Goal: Transaction & Acquisition: Purchase product/service

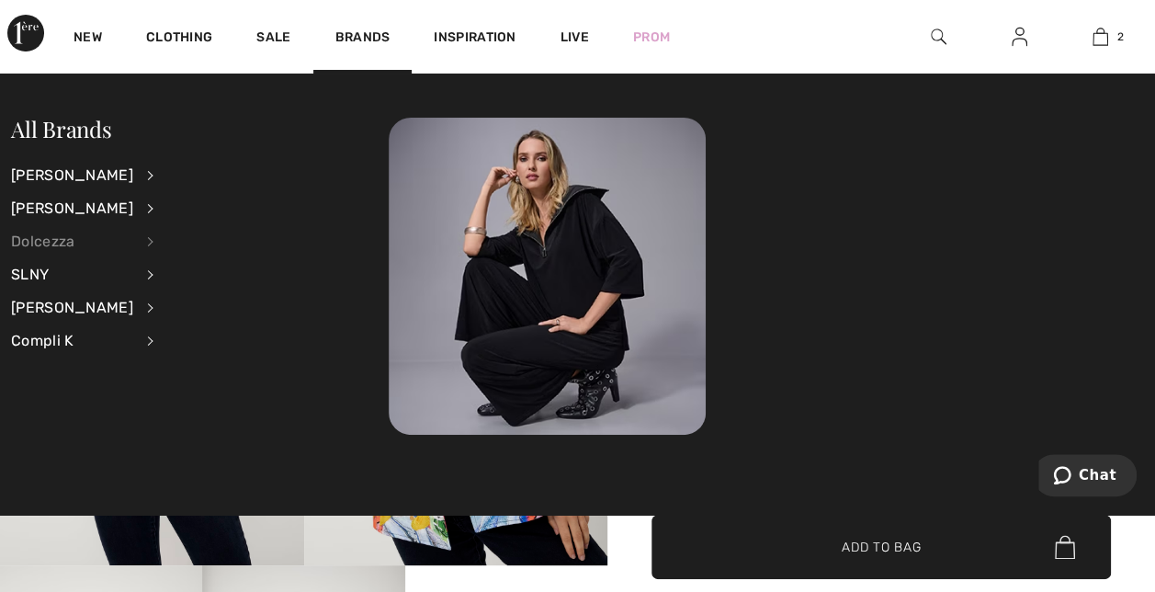
click at [44, 237] on div "Dolcezza" at bounding box center [72, 241] width 122 height 33
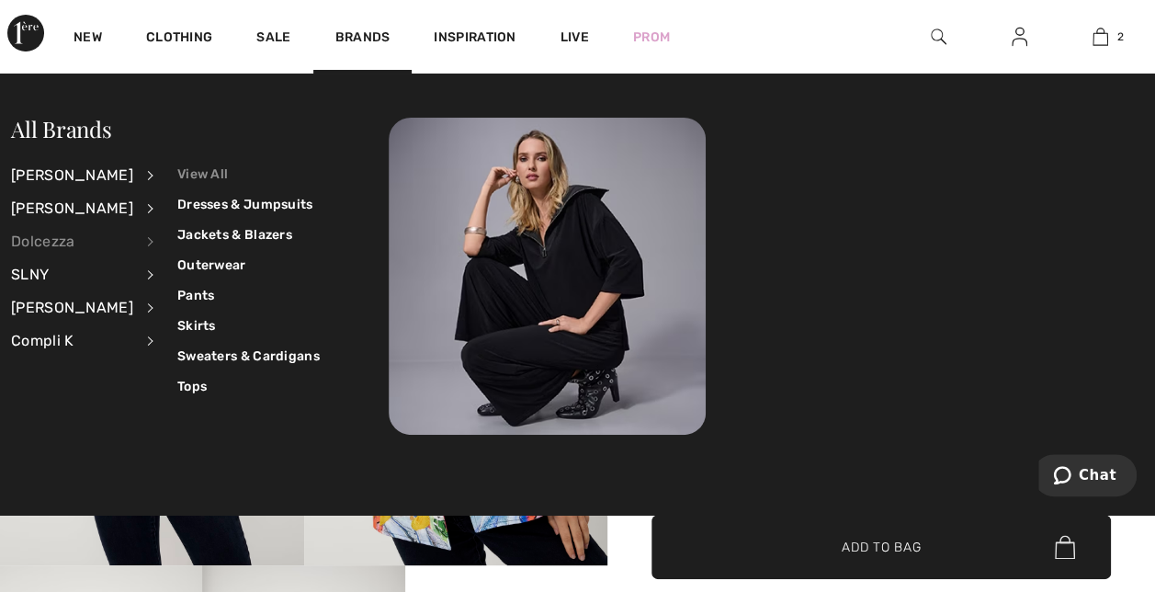
click at [200, 165] on link "View All" at bounding box center [248, 174] width 142 height 30
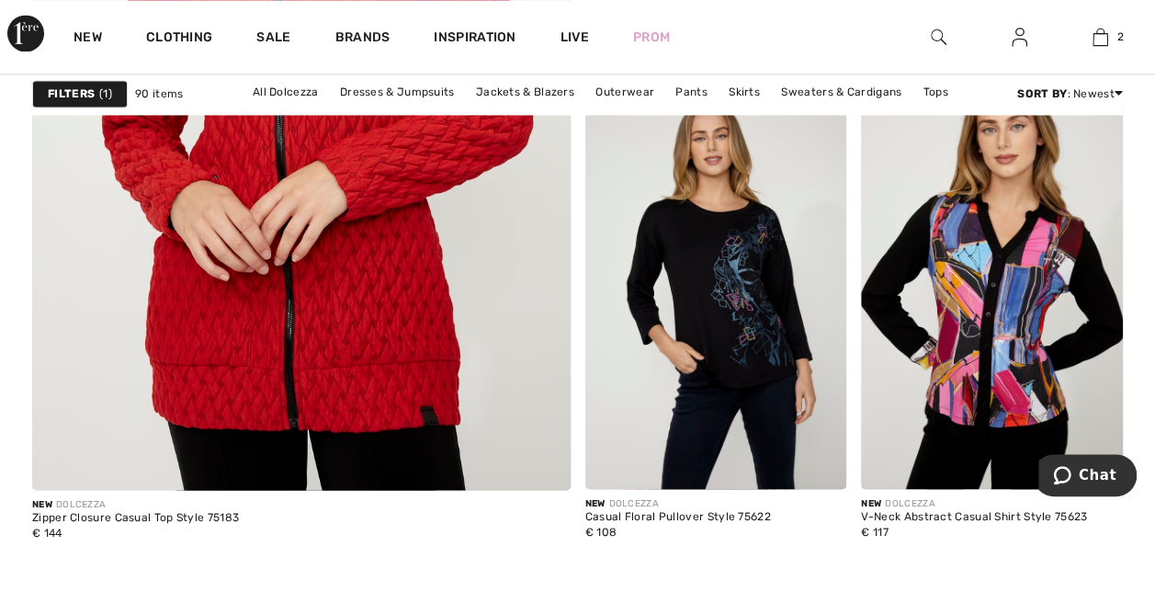
scroll to position [4920, 0]
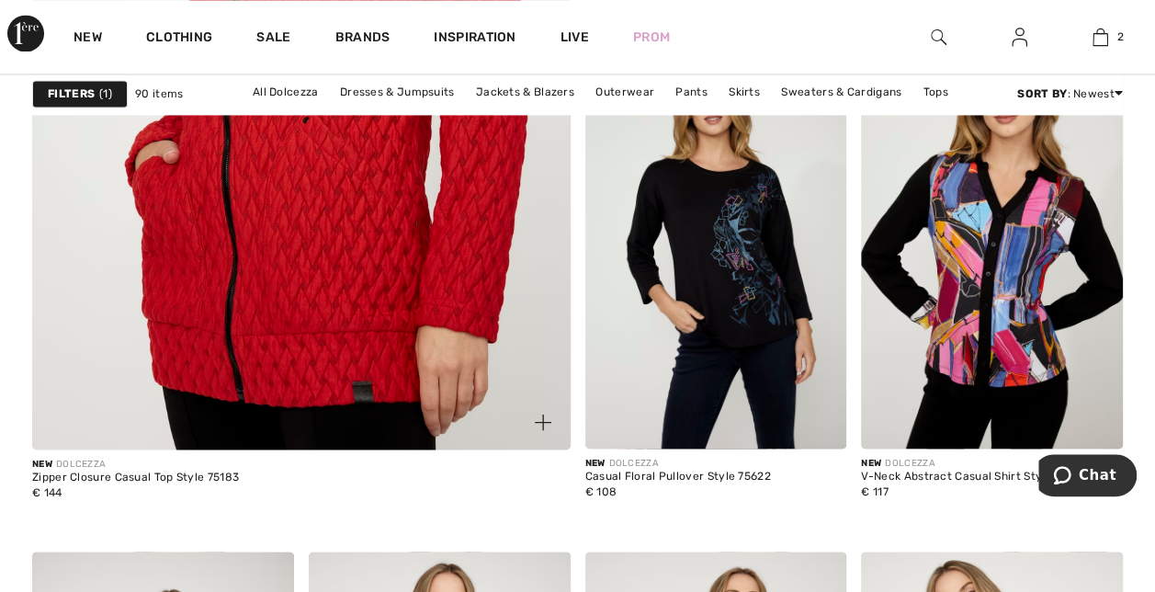
click at [375, 349] on img at bounding box center [301, 45] width 646 height 968
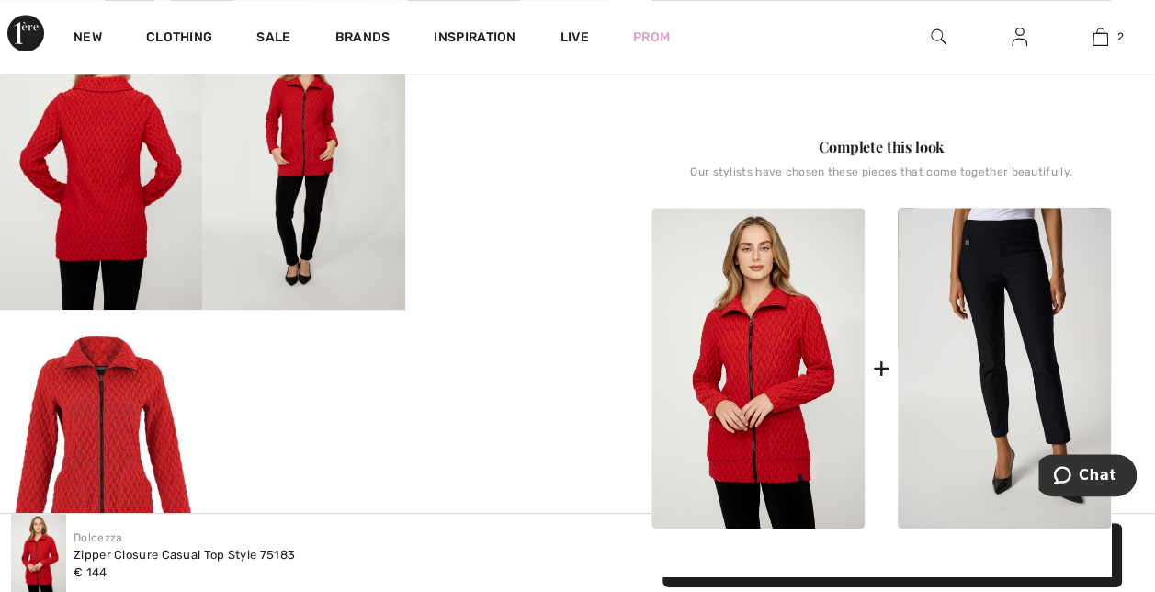
scroll to position [349, 0]
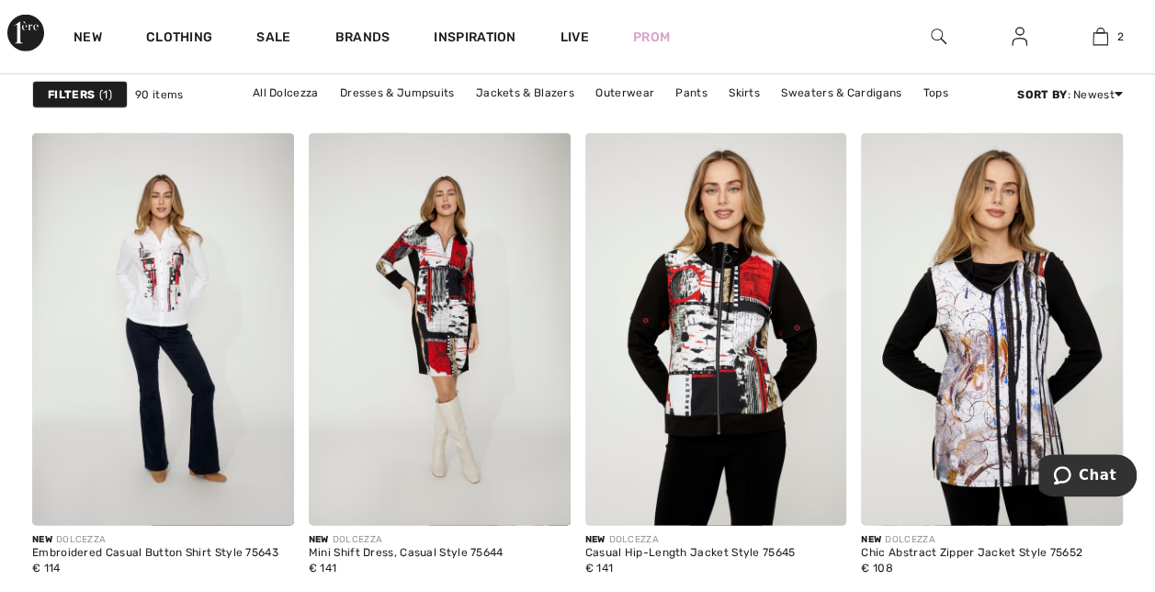
scroll to position [5935, 0]
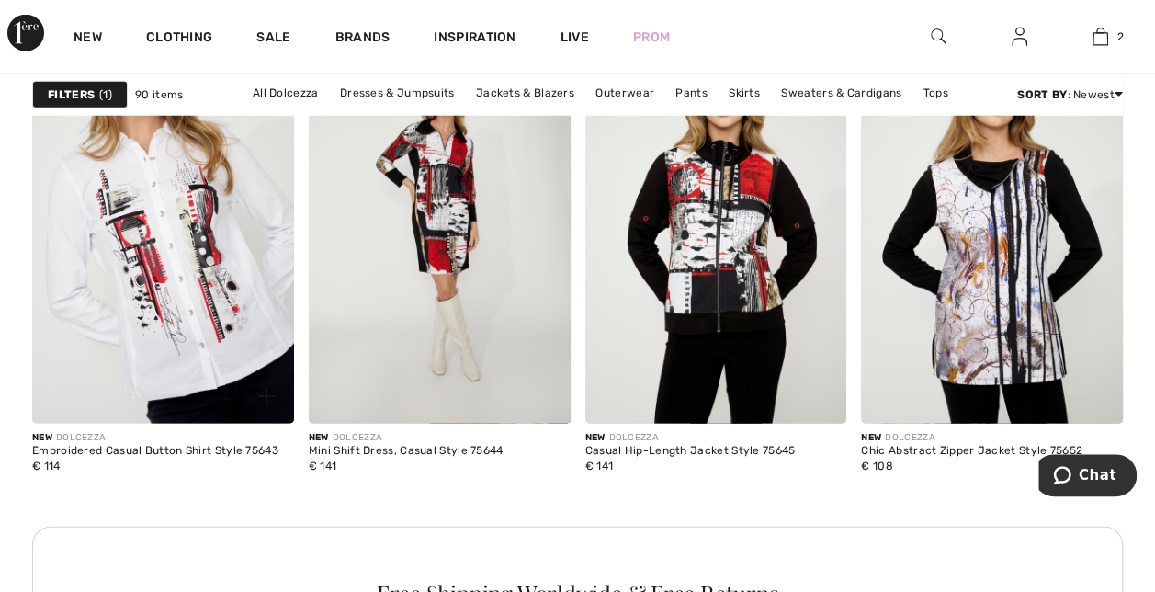
click at [143, 236] on img at bounding box center [163, 227] width 262 height 392
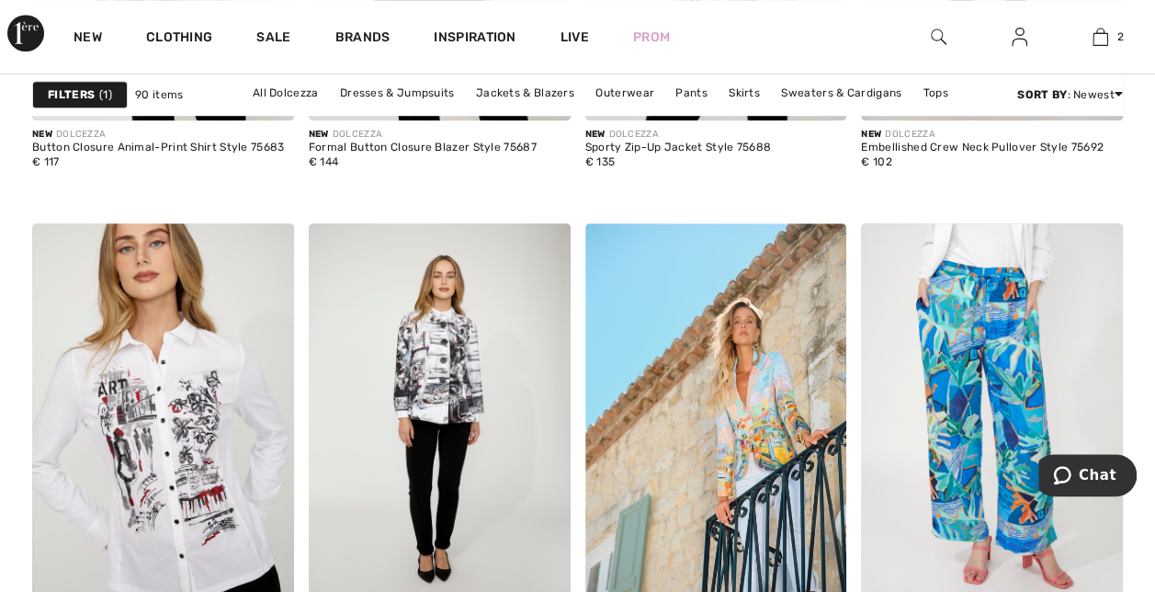
scroll to position [7559, 0]
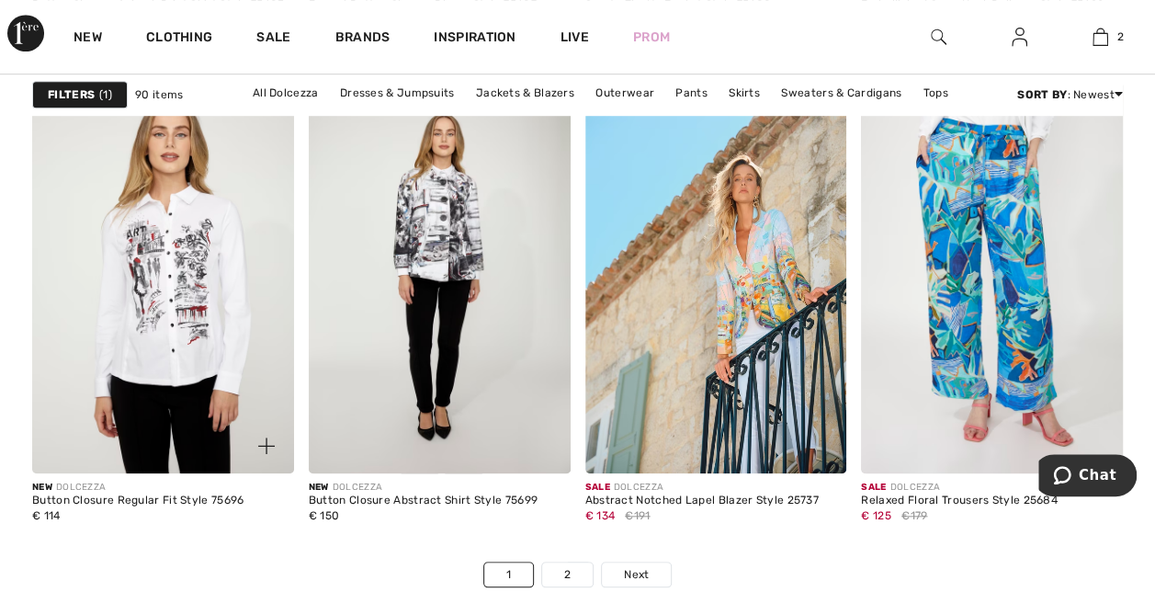
click at [152, 322] on img at bounding box center [163, 277] width 262 height 392
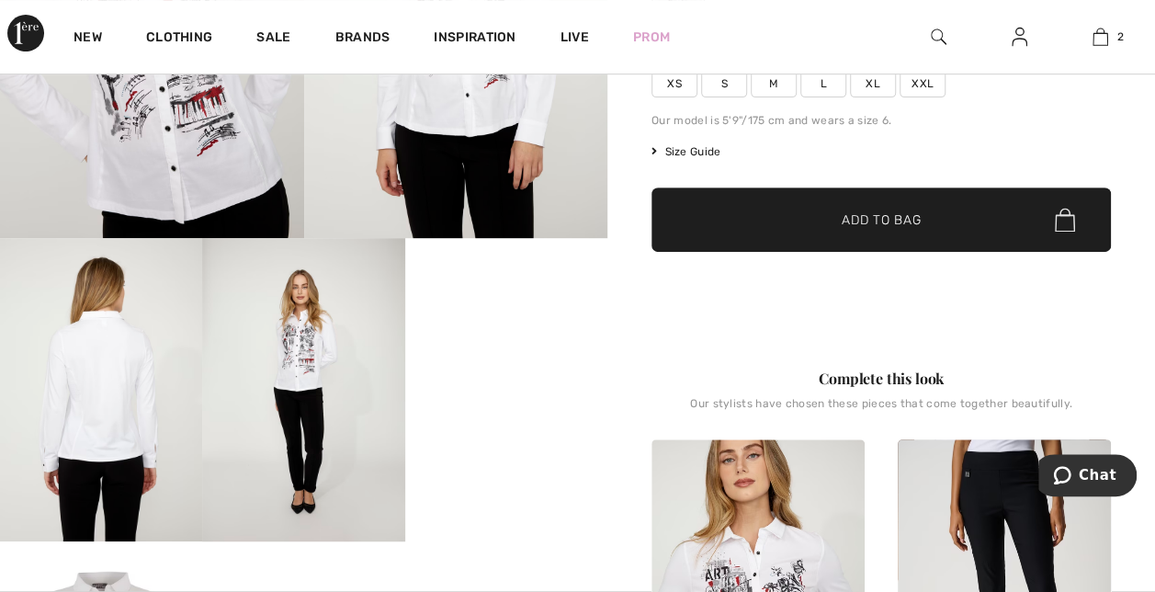
scroll to position [176, 0]
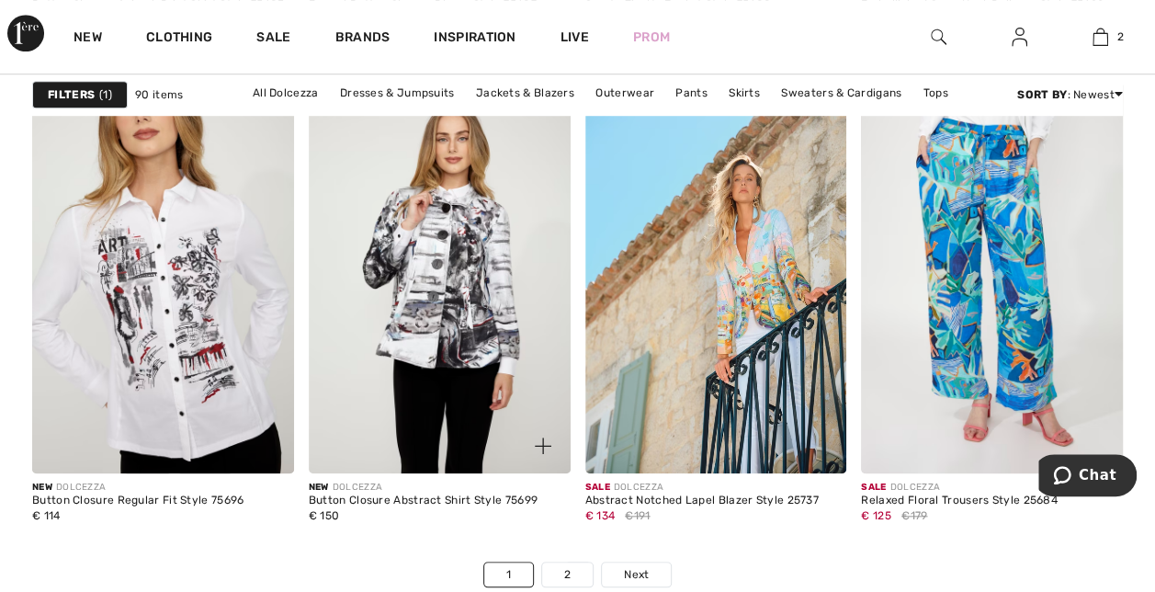
click at [459, 264] on img at bounding box center [440, 277] width 262 height 392
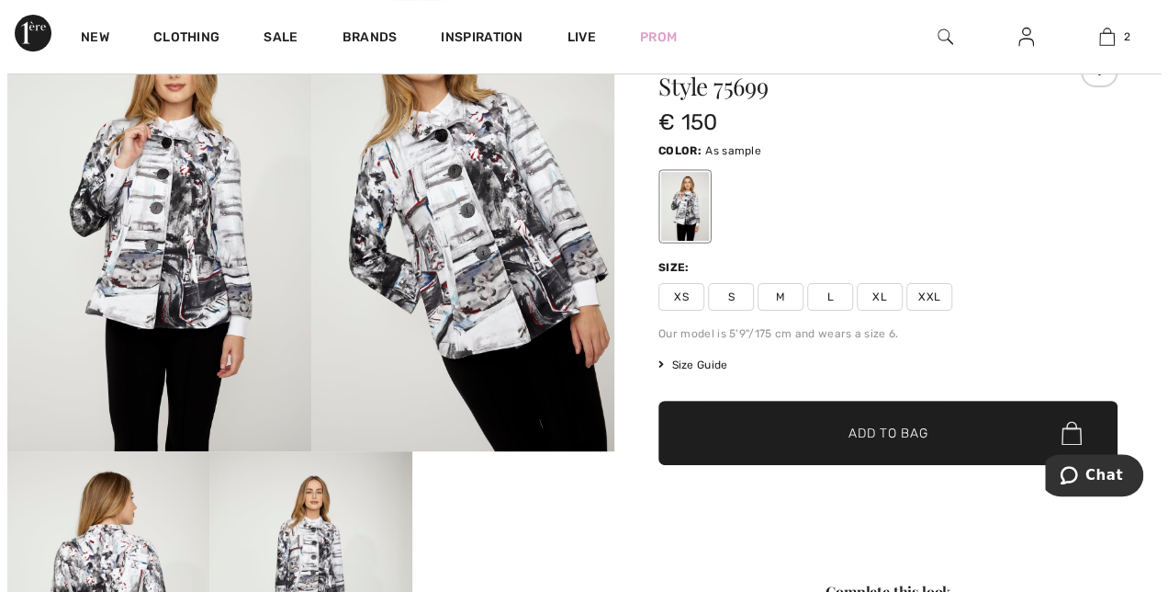
scroll to position [123, 0]
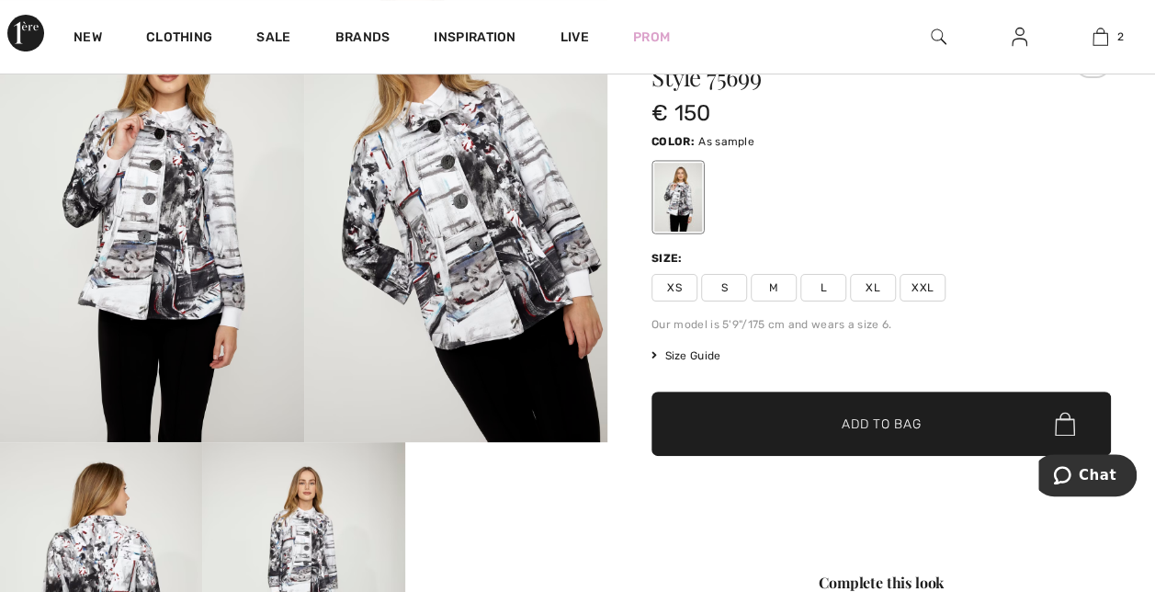
click at [187, 220] on img at bounding box center [152, 214] width 304 height 456
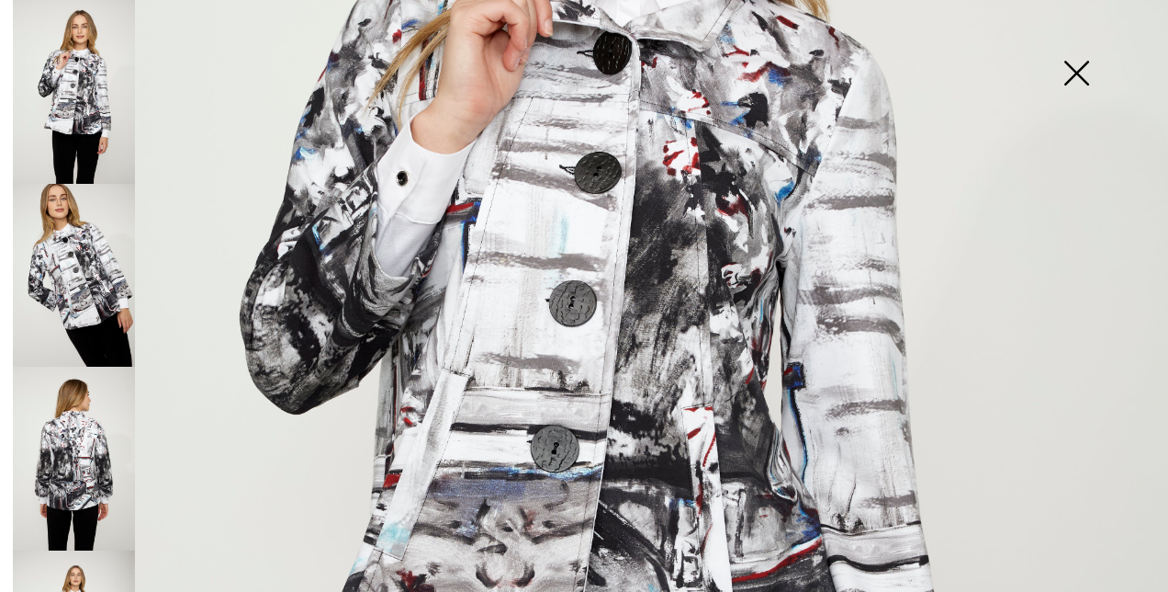
scroll to position [601, 0]
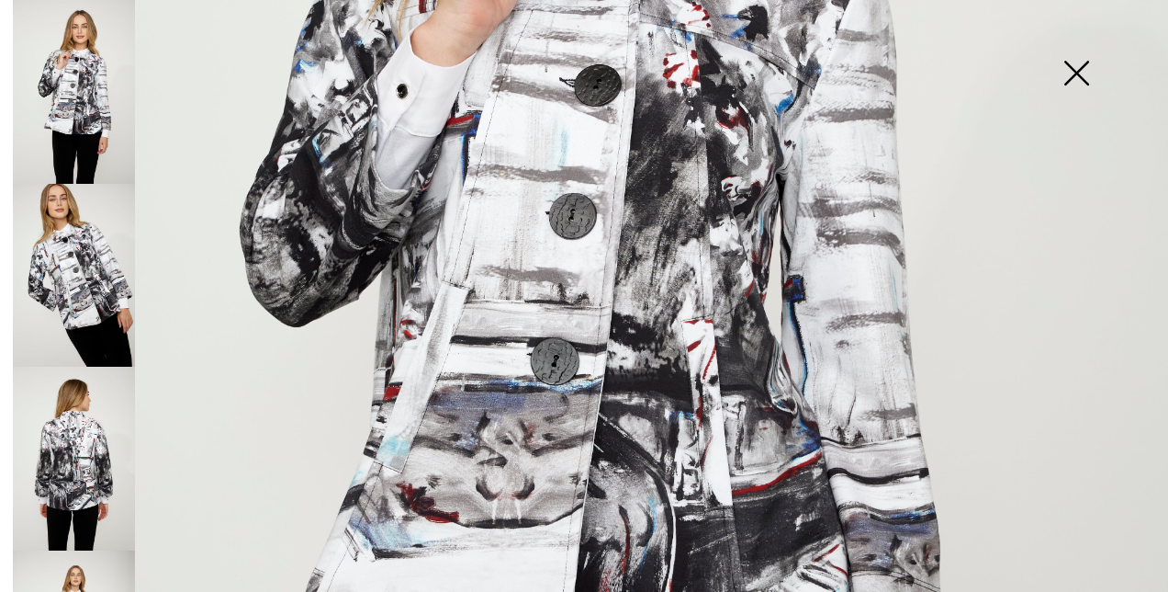
click at [61, 262] on img at bounding box center [74, 276] width 122 height 184
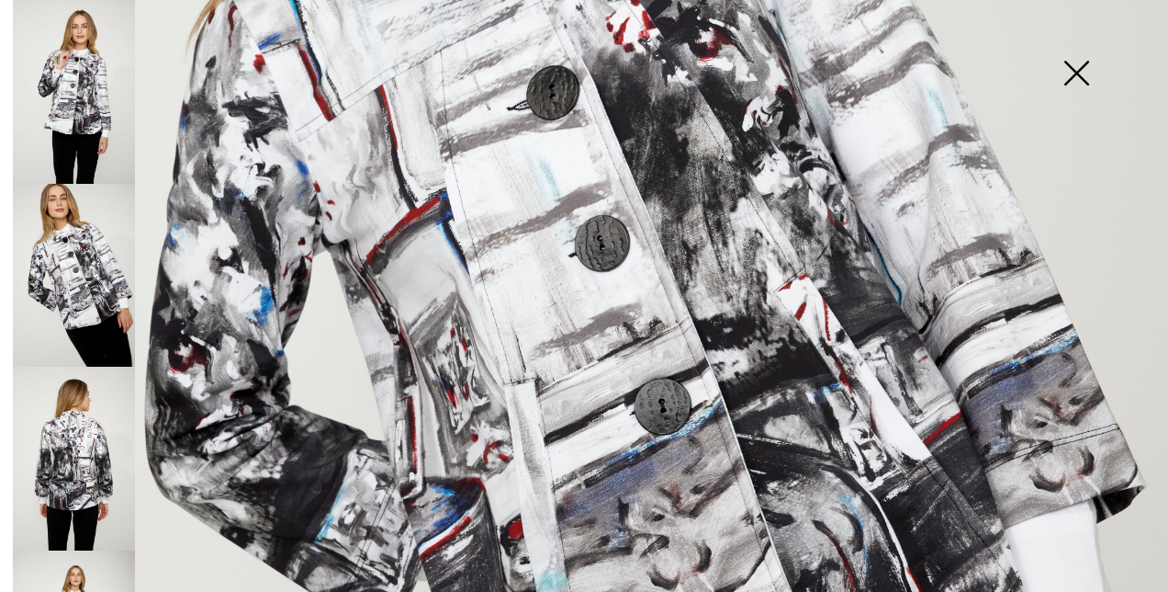
scroll to position [783, 0]
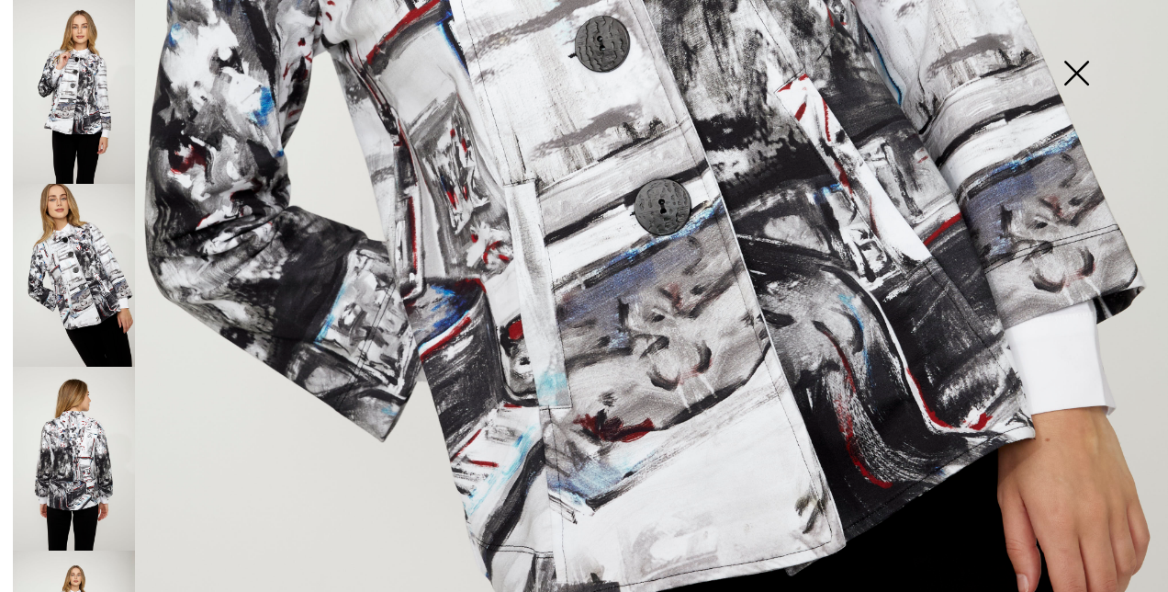
click at [89, 452] on img at bounding box center [74, 459] width 122 height 184
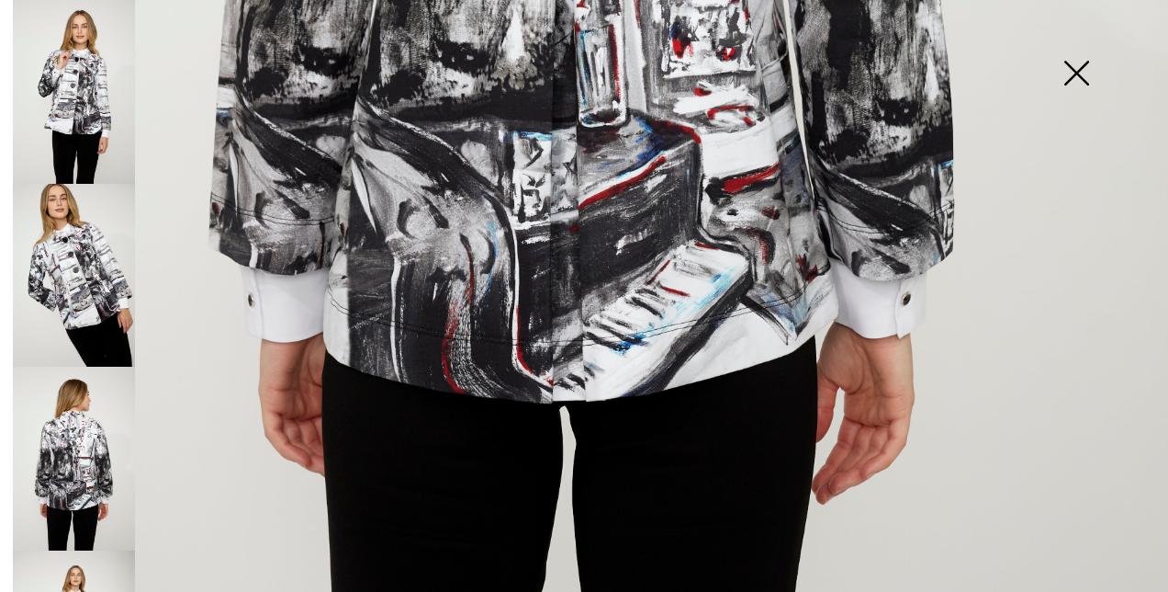
scroll to position [1084, 0]
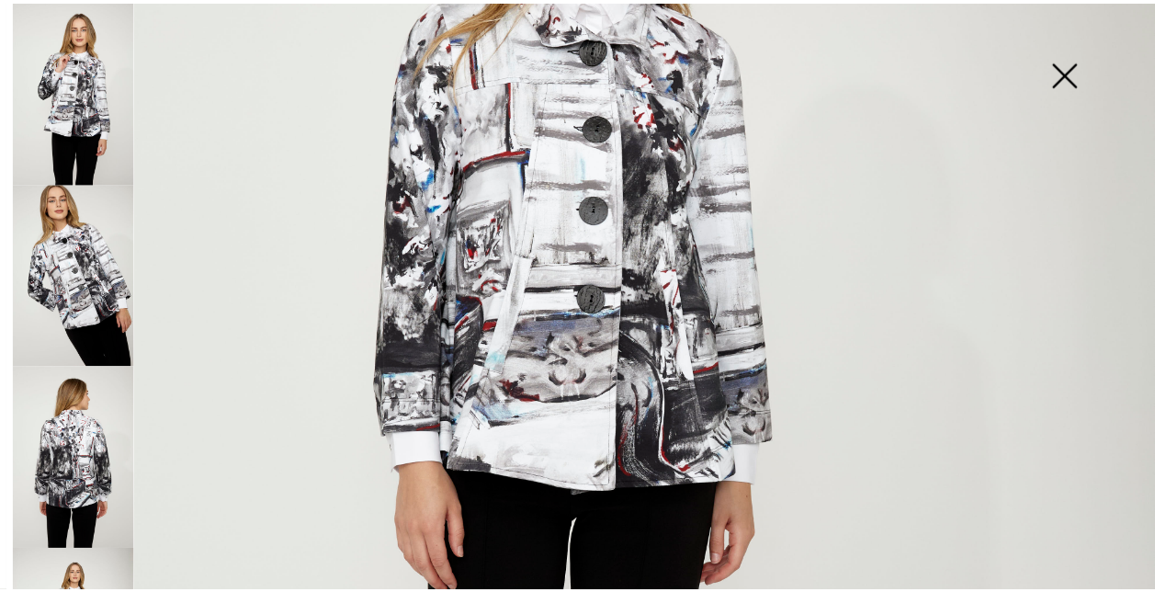
scroll to position [398, 0]
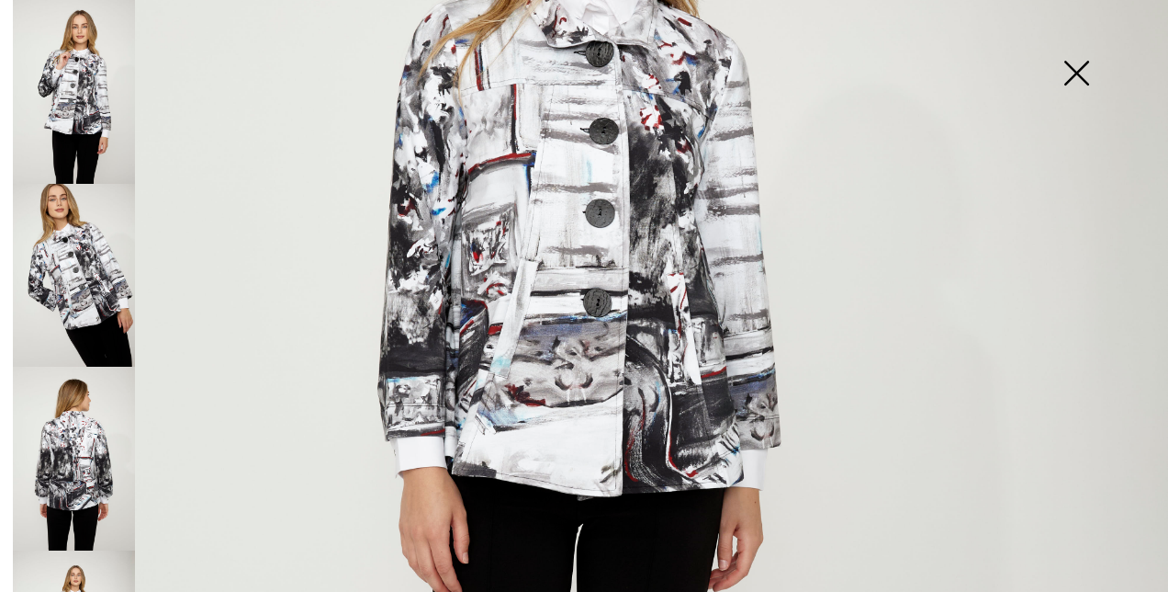
click at [1071, 81] on img at bounding box center [1077, 75] width 92 height 95
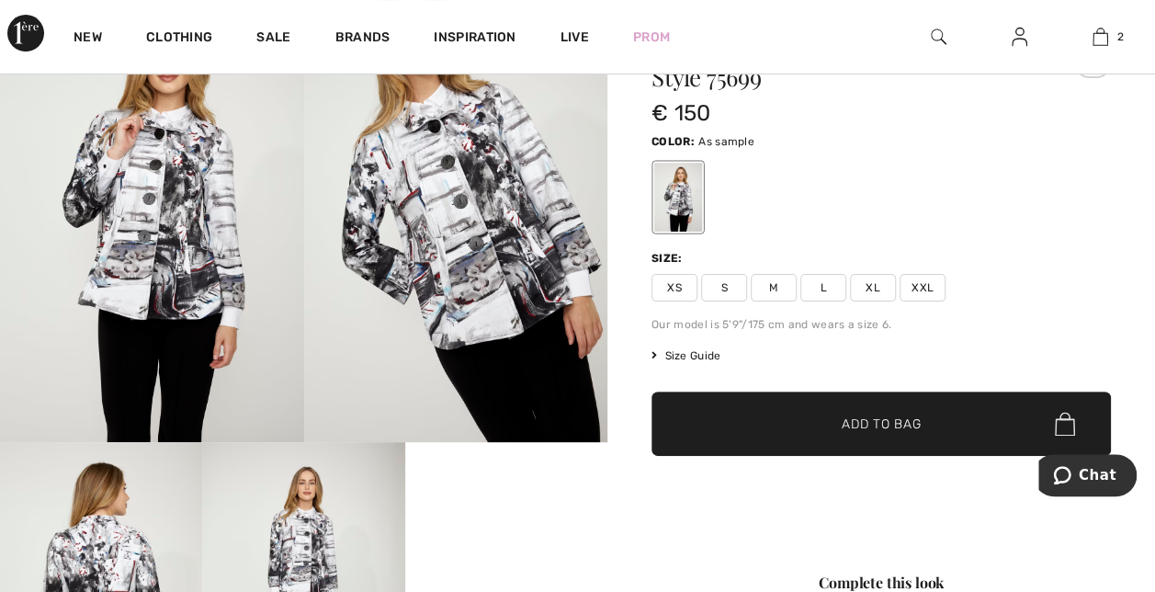
click at [704, 356] on span "Size Guide" at bounding box center [685, 355] width 69 height 17
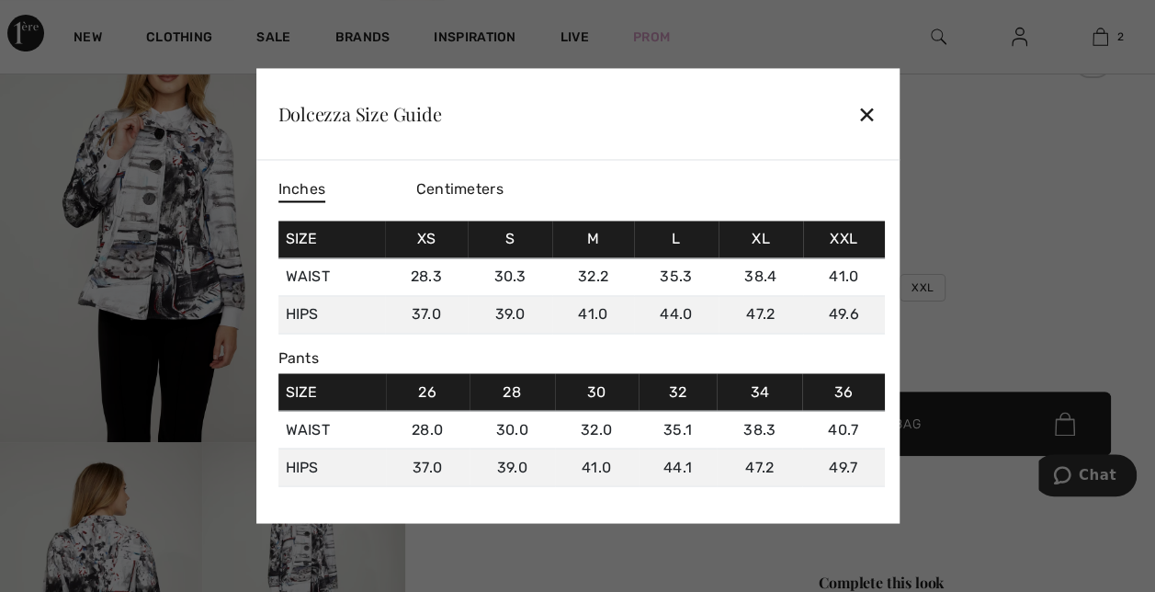
click at [872, 116] on div "✕" at bounding box center [866, 114] width 19 height 39
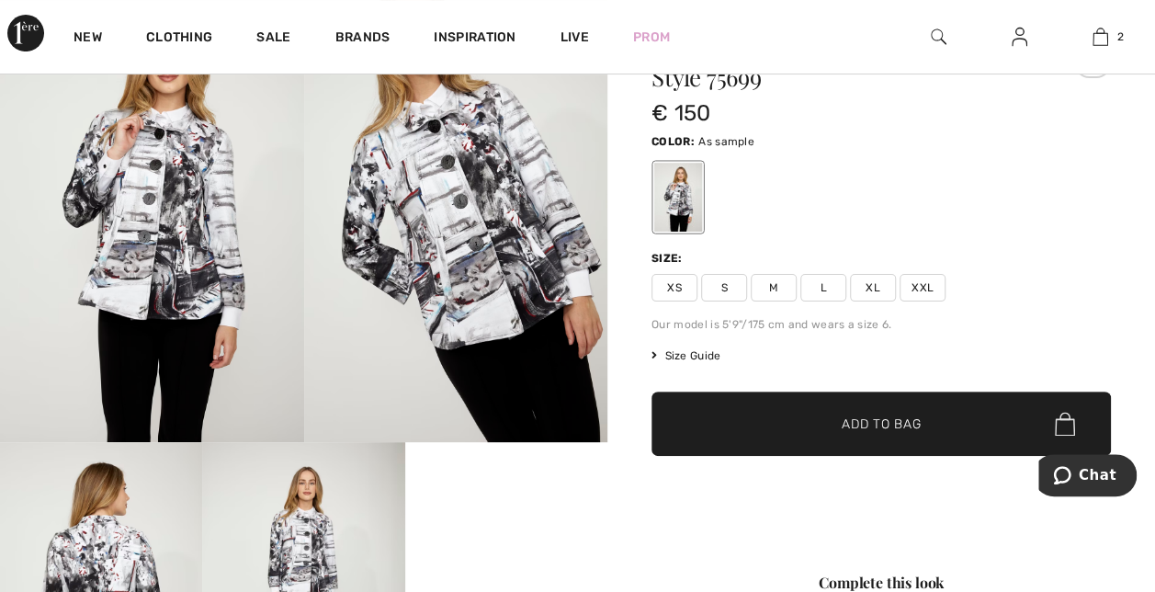
click at [823, 285] on span "L" at bounding box center [823, 288] width 46 height 28
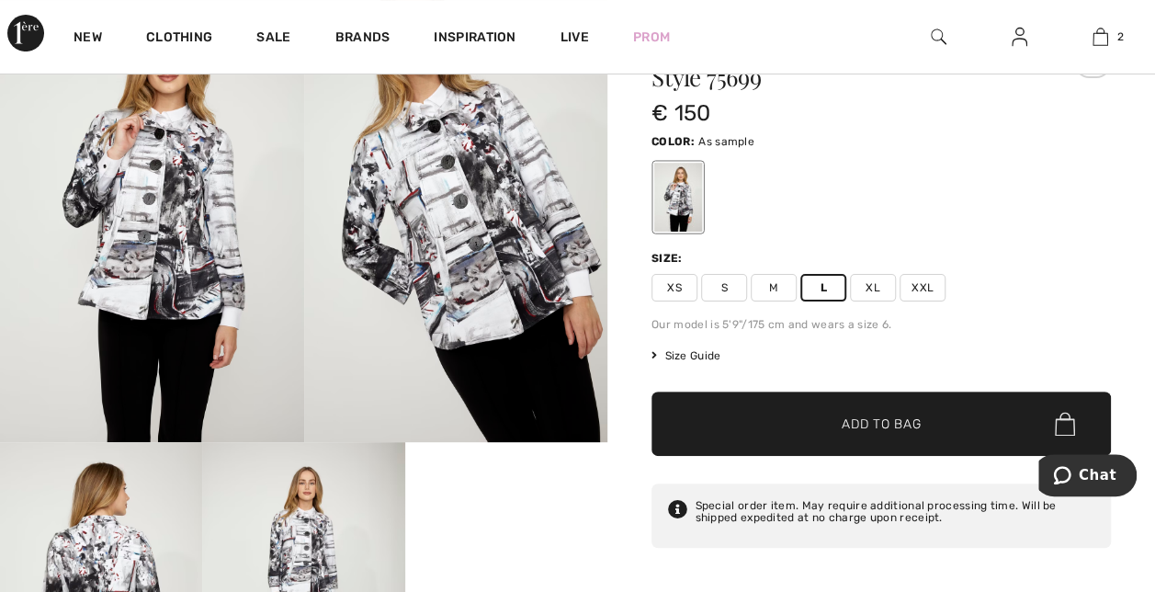
click at [695, 355] on span "Size Guide" at bounding box center [685, 355] width 69 height 17
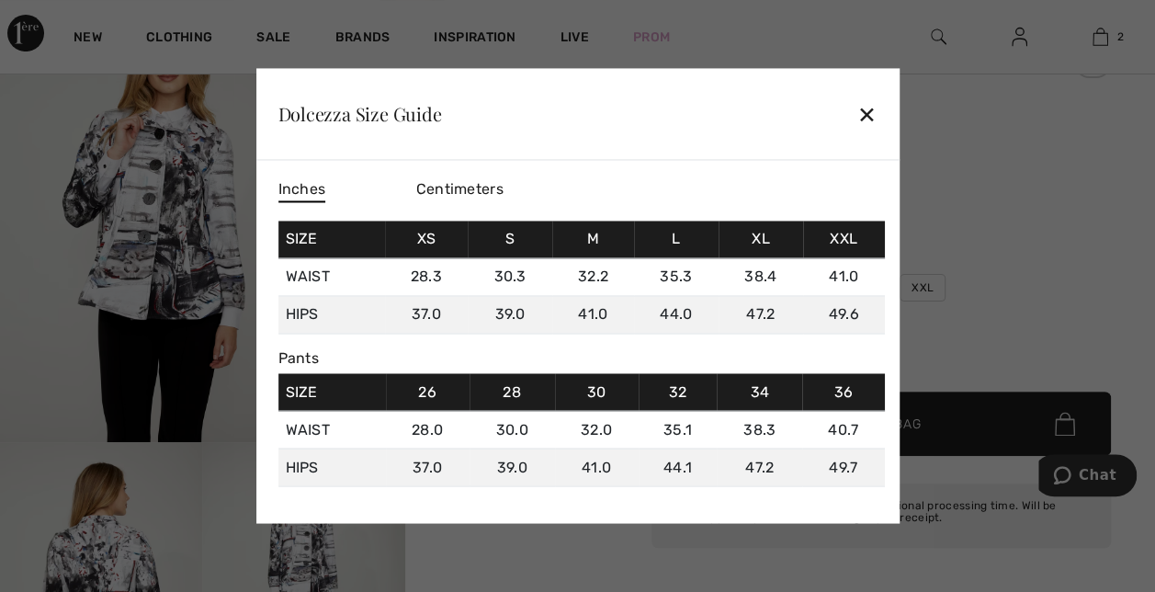
click at [440, 193] on span "Centimeters" at bounding box center [459, 188] width 87 height 17
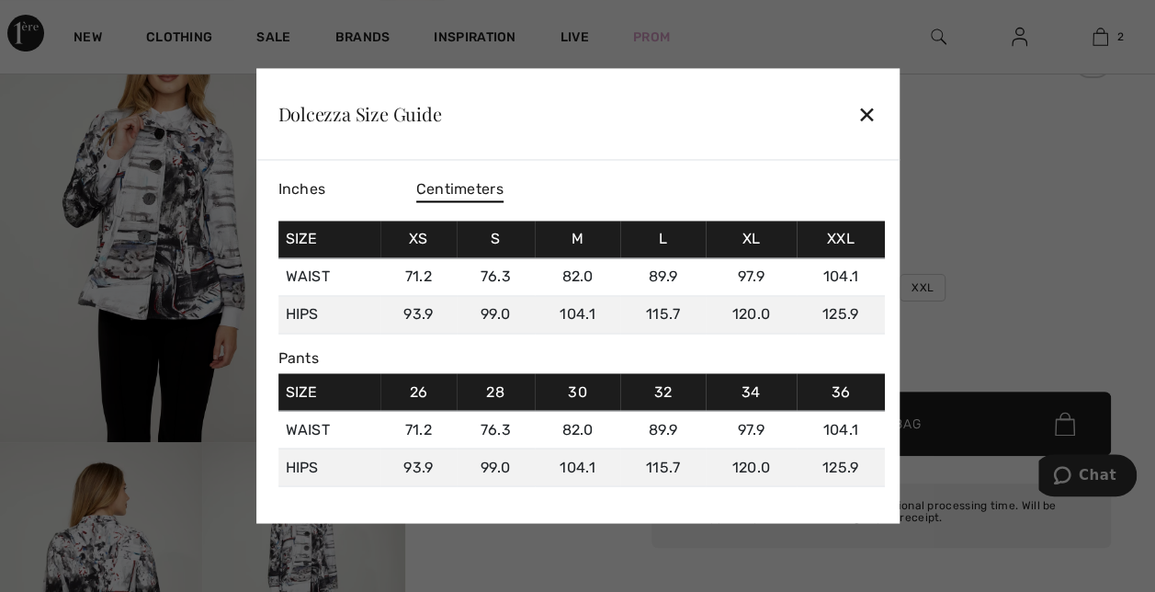
click at [585, 244] on td "M" at bounding box center [578, 239] width 86 height 38
click at [872, 116] on div "✕" at bounding box center [866, 114] width 19 height 39
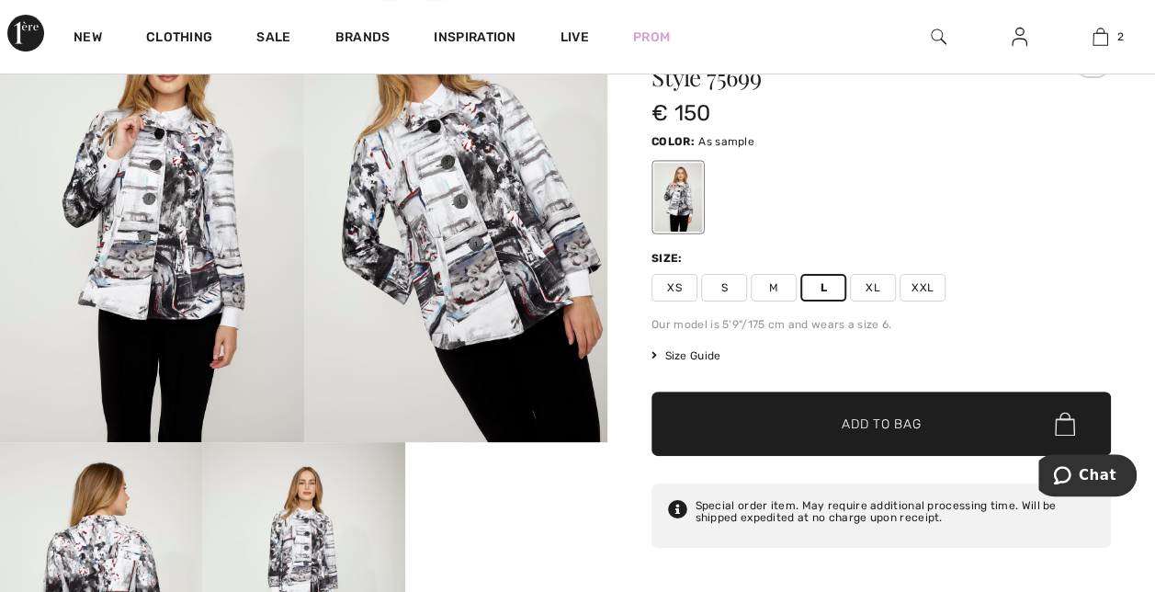
click at [767, 290] on span "M" at bounding box center [773, 288] width 46 height 28
click at [860, 424] on span "Add to Bag" at bounding box center [880, 423] width 79 height 19
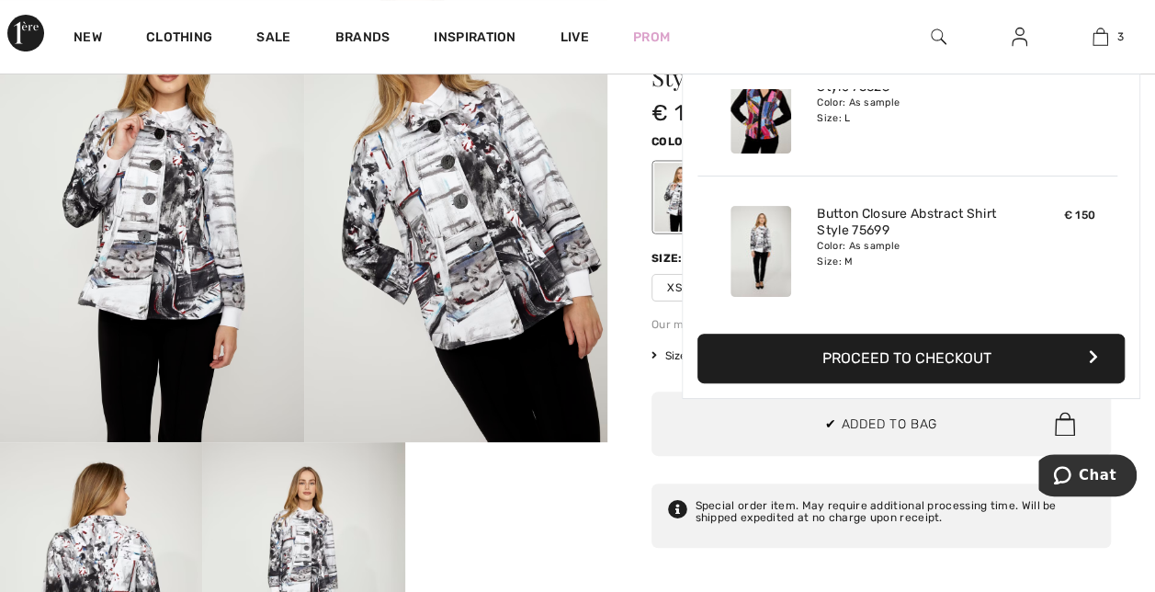
scroll to position [199, 0]
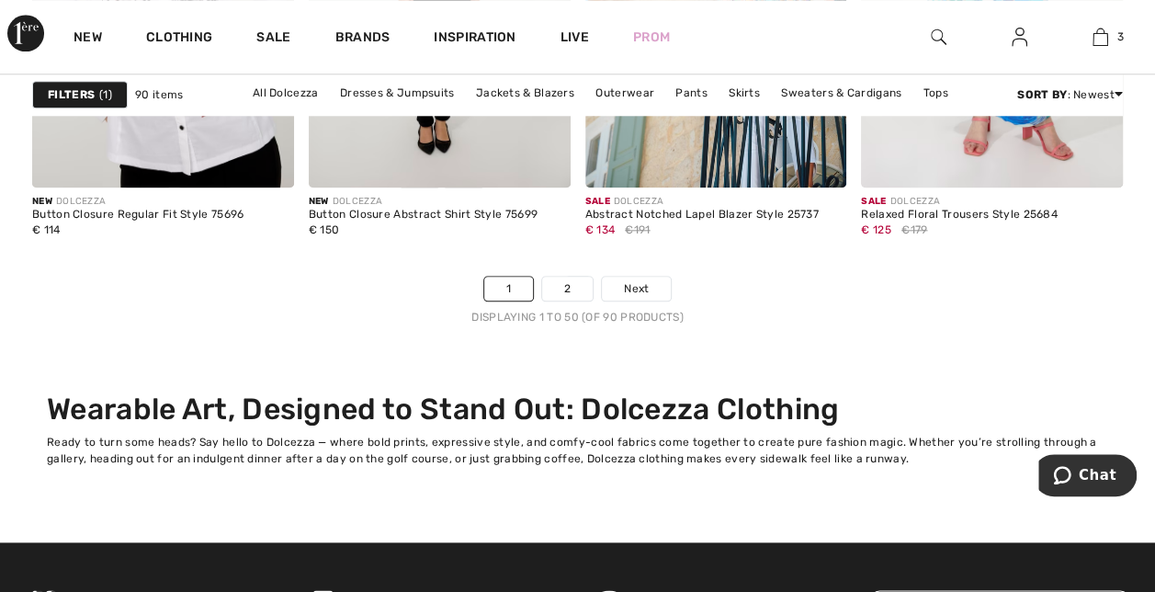
scroll to position [7855, 0]
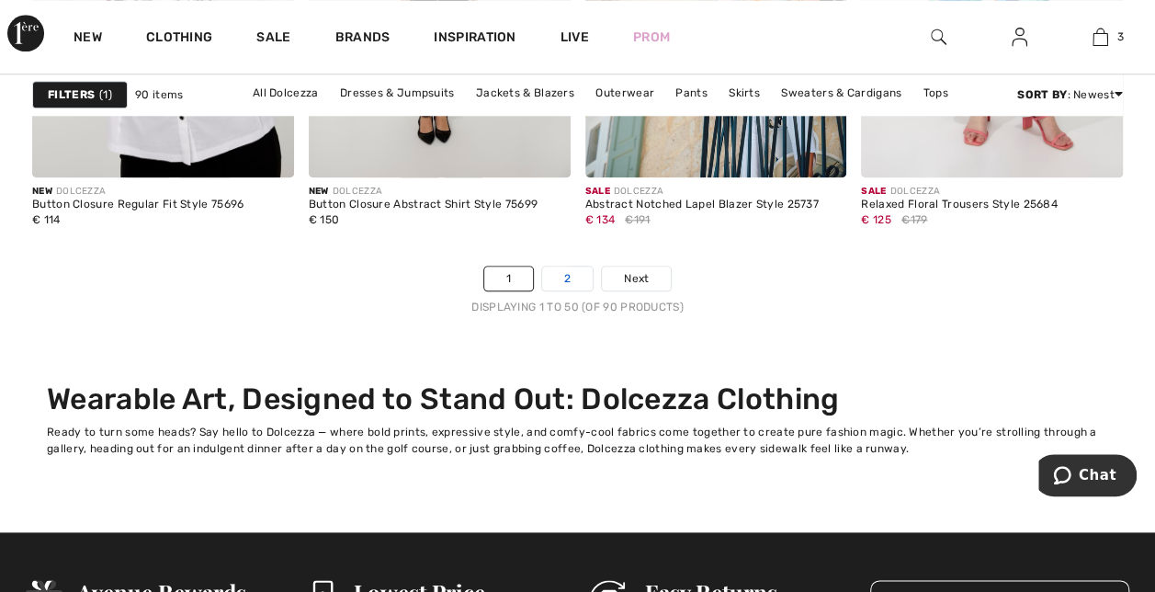
click at [570, 272] on link "2" at bounding box center [567, 278] width 51 height 24
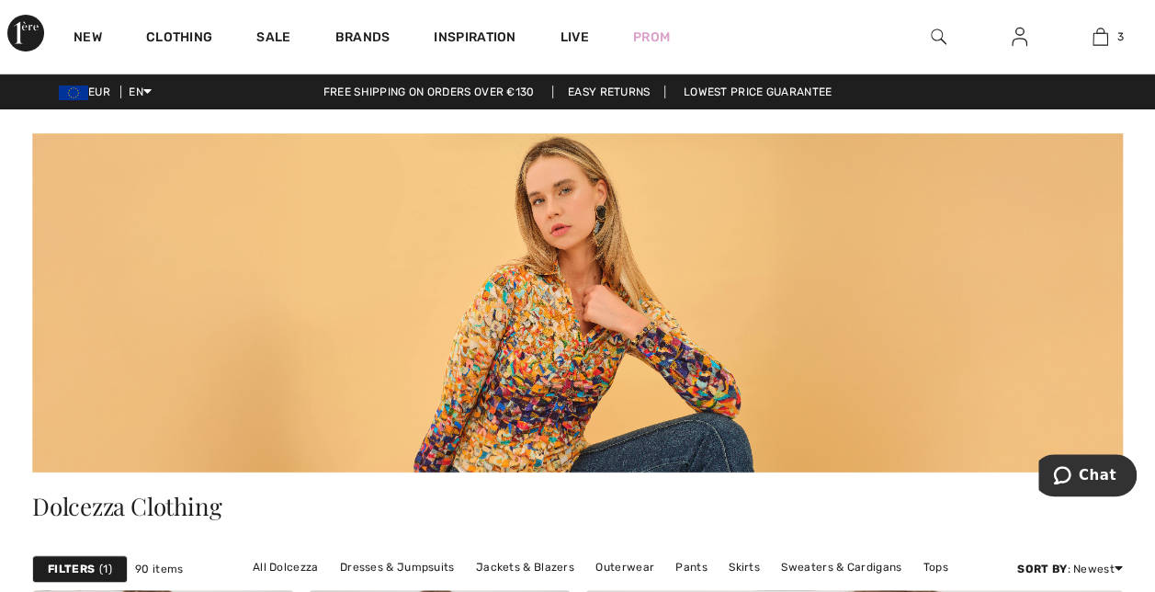
click at [654, 276] on img at bounding box center [577, 301] width 1090 height 341
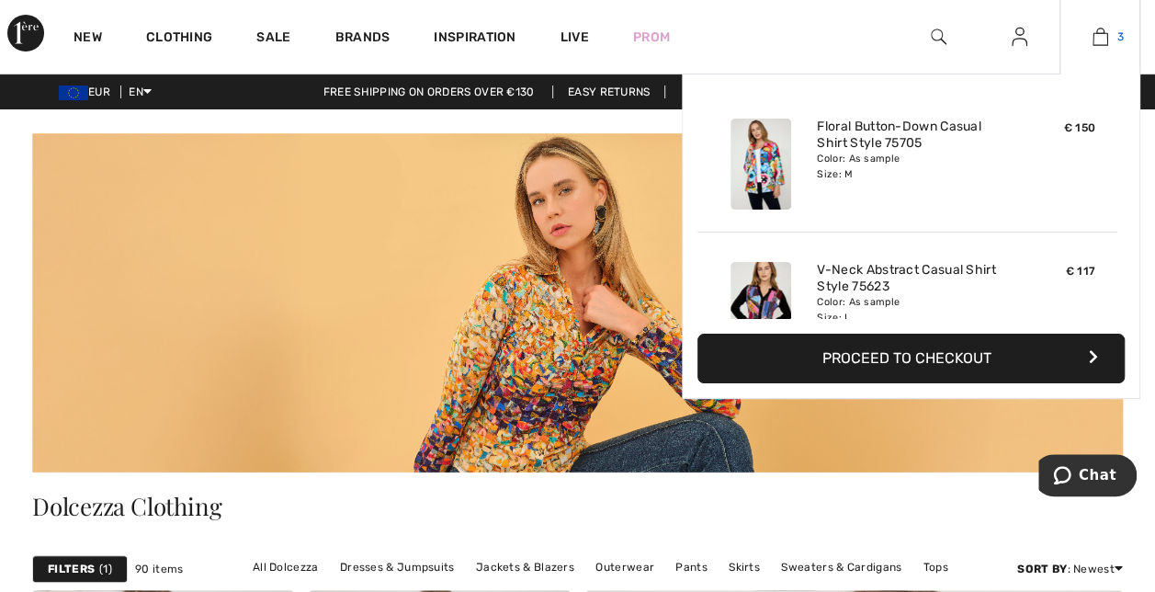
click at [1101, 42] on img at bounding box center [1100, 37] width 16 height 22
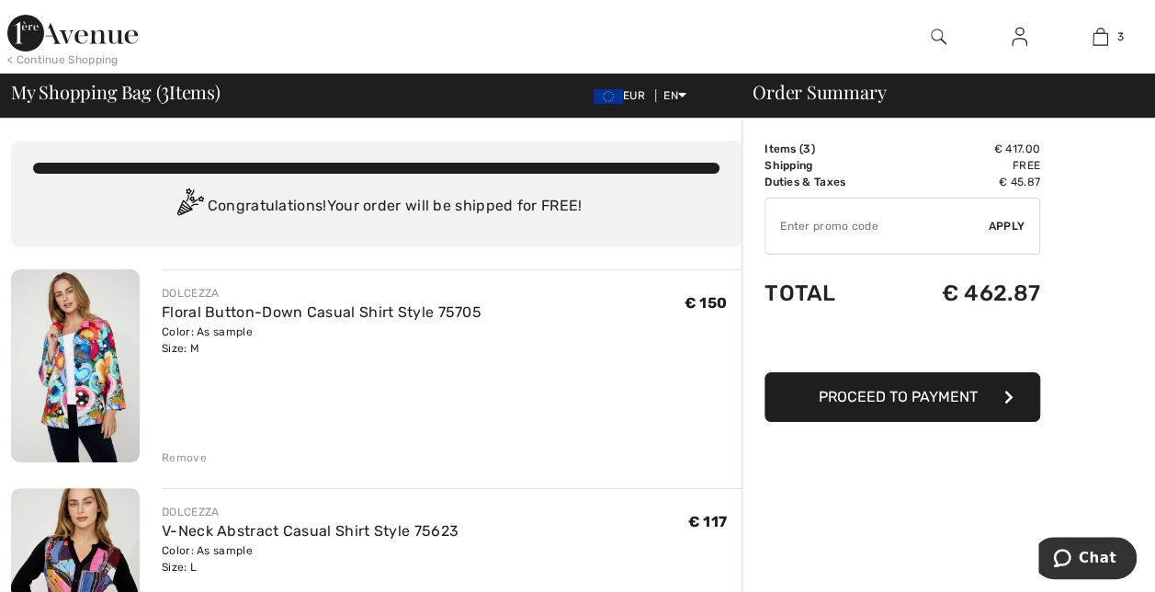
scroll to position [148, 0]
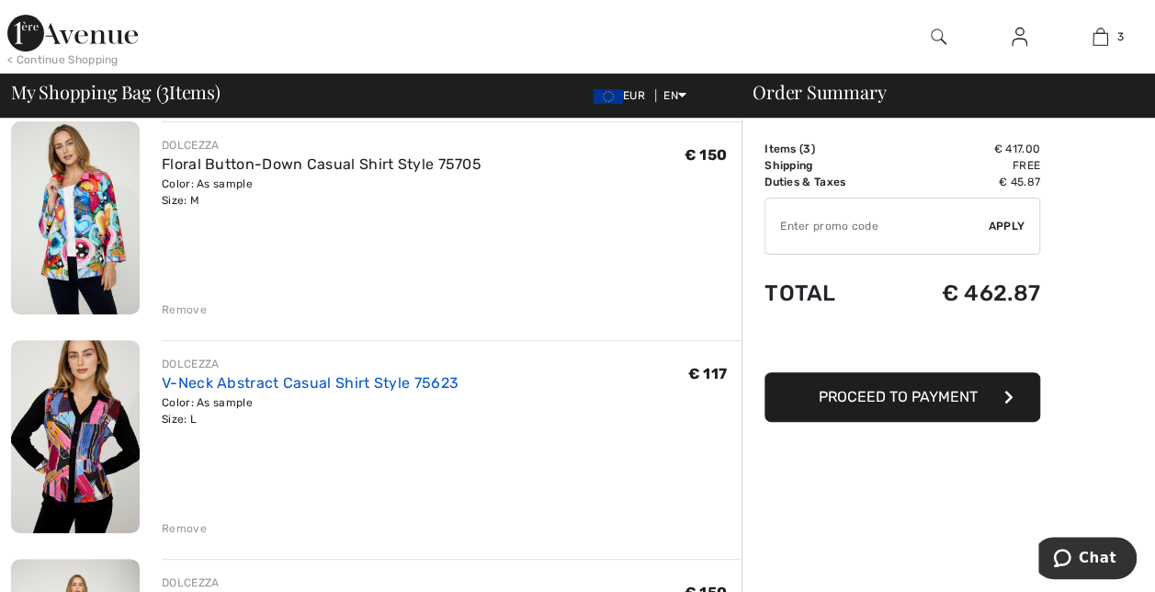
click at [325, 376] on link "V-Neck Abstract Casual Shirt Style 75623" at bounding box center [310, 382] width 297 height 17
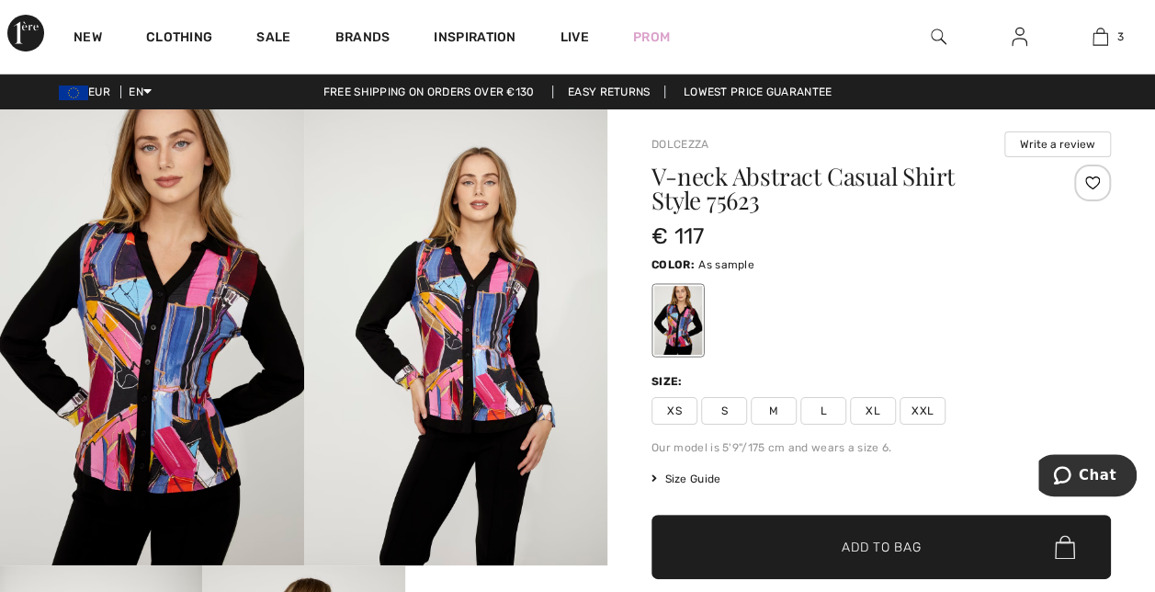
click at [702, 478] on span "Size Guide" at bounding box center [685, 478] width 69 height 17
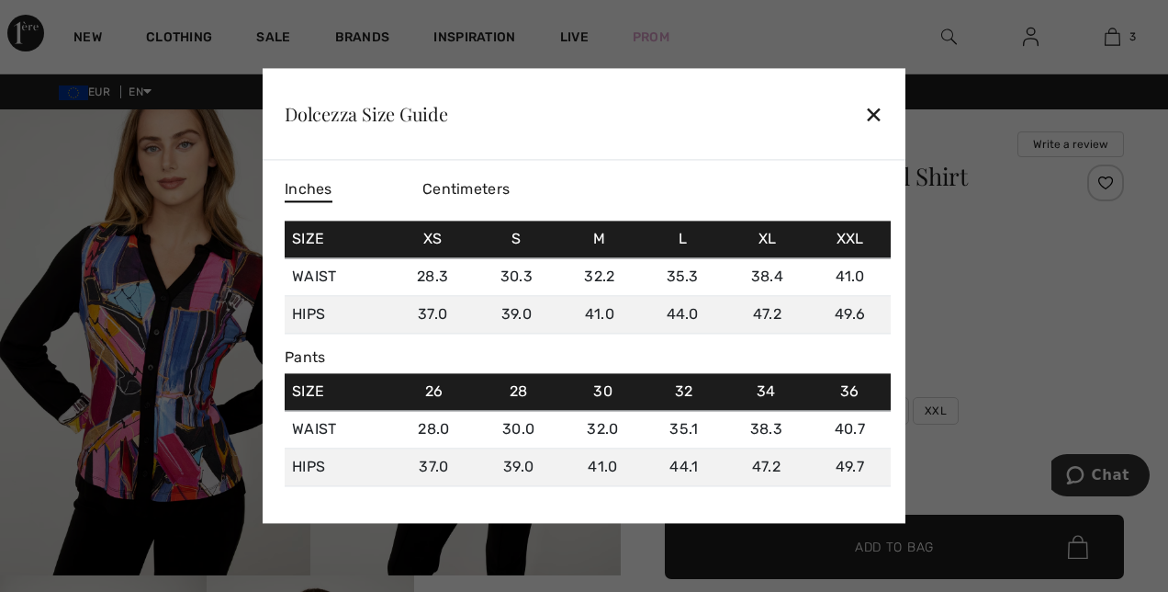
click at [481, 195] on span "Centimeters" at bounding box center [466, 188] width 87 height 17
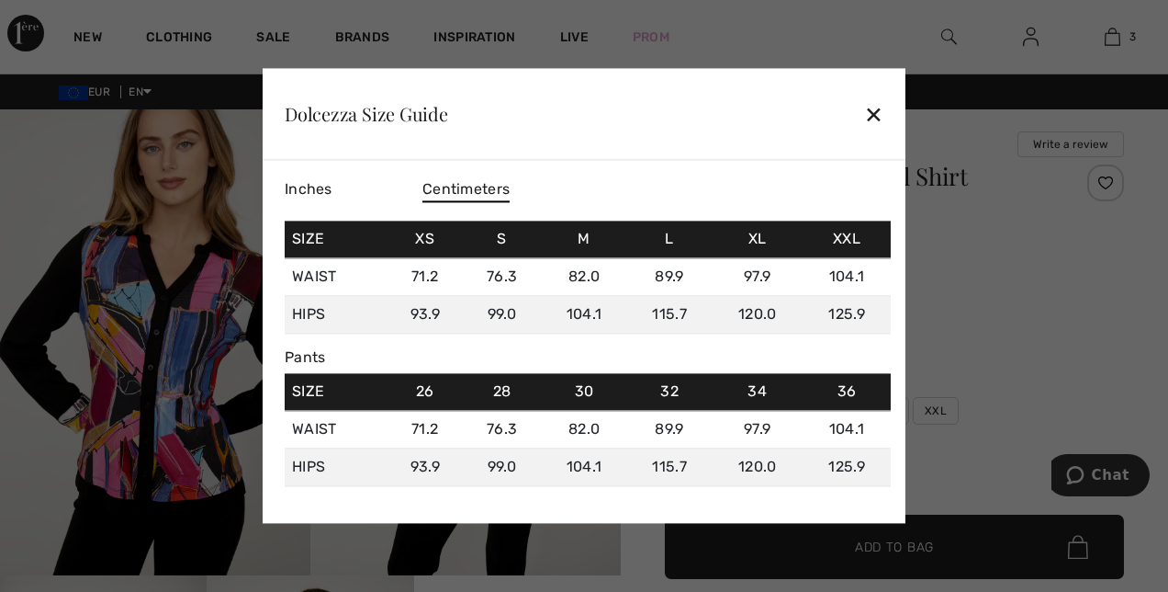
click at [873, 114] on div "✕" at bounding box center [873, 114] width 19 height 39
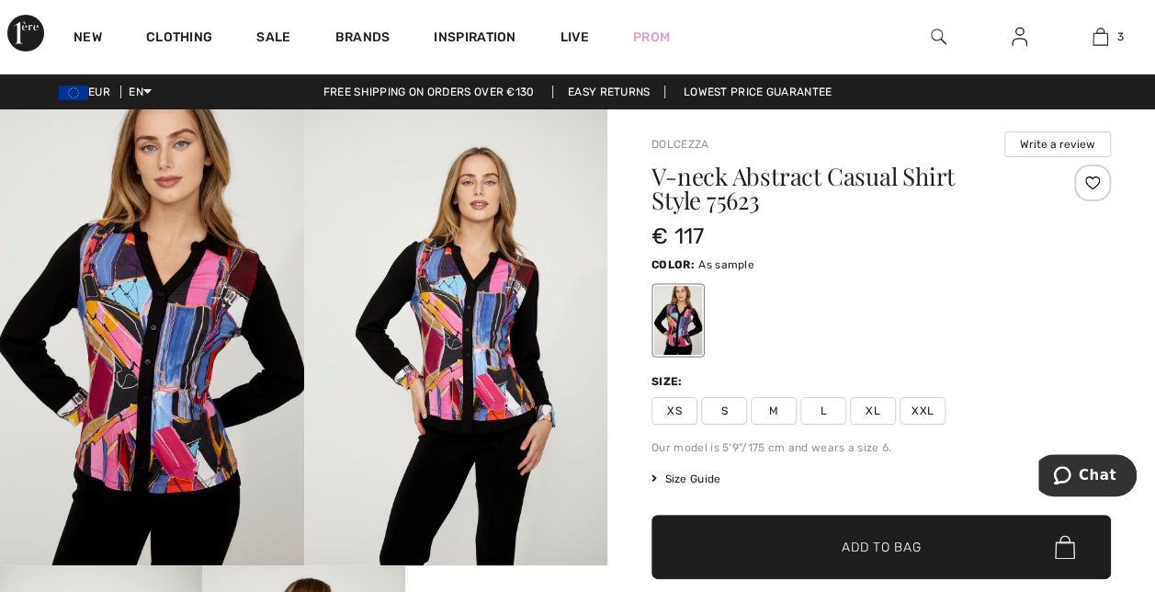
click at [772, 412] on span "M" at bounding box center [773, 411] width 46 height 28
click at [818, 534] on span "✔ Added to Bag Add to Bag" at bounding box center [880, 546] width 459 height 64
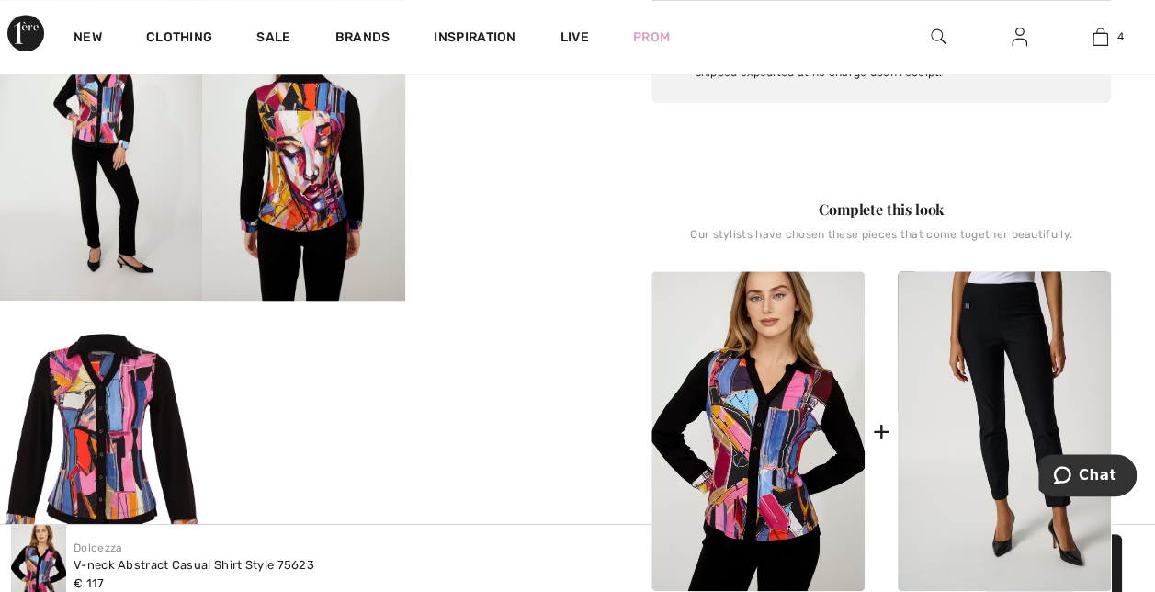
scroll to position [559, 0]
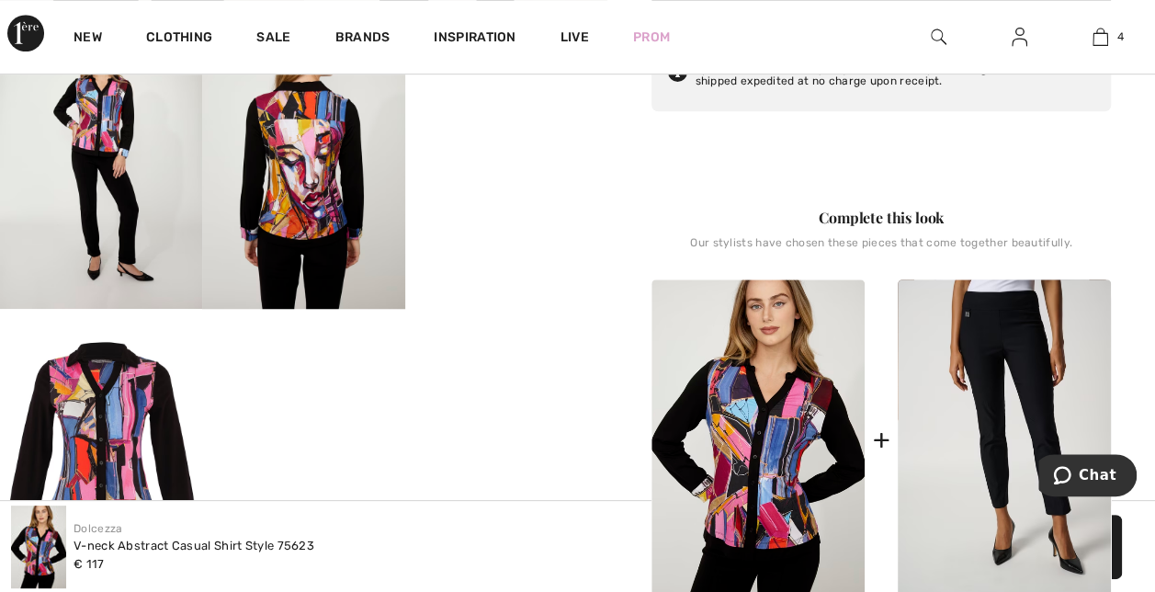
click at [321, 187] on img at bounding box center [303, 157] width 202 height 303
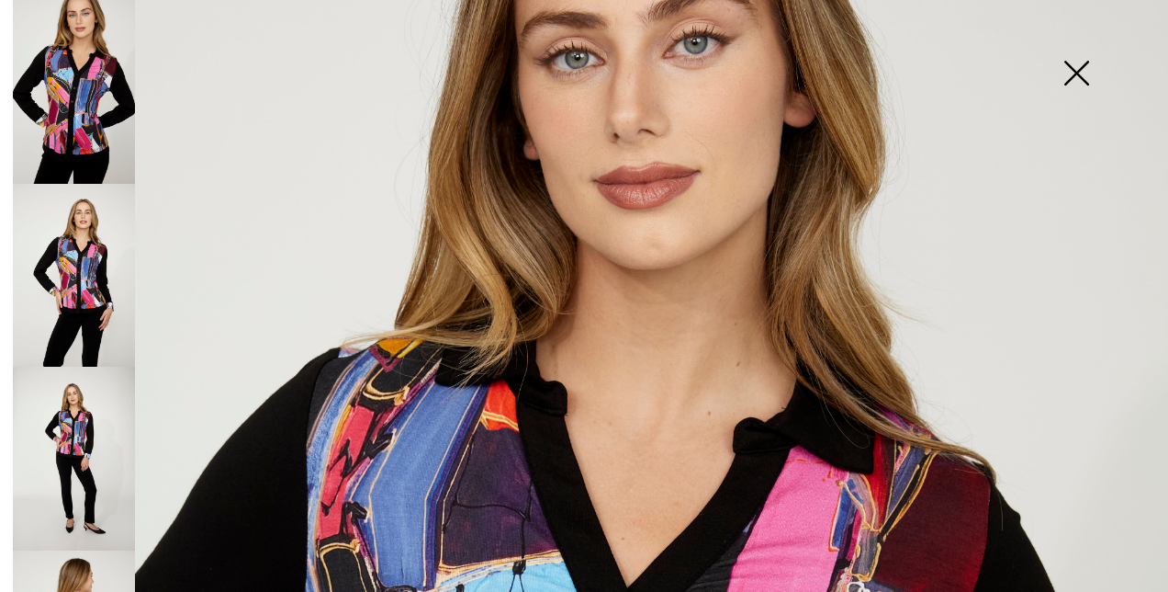
scroll to position [0, 0]
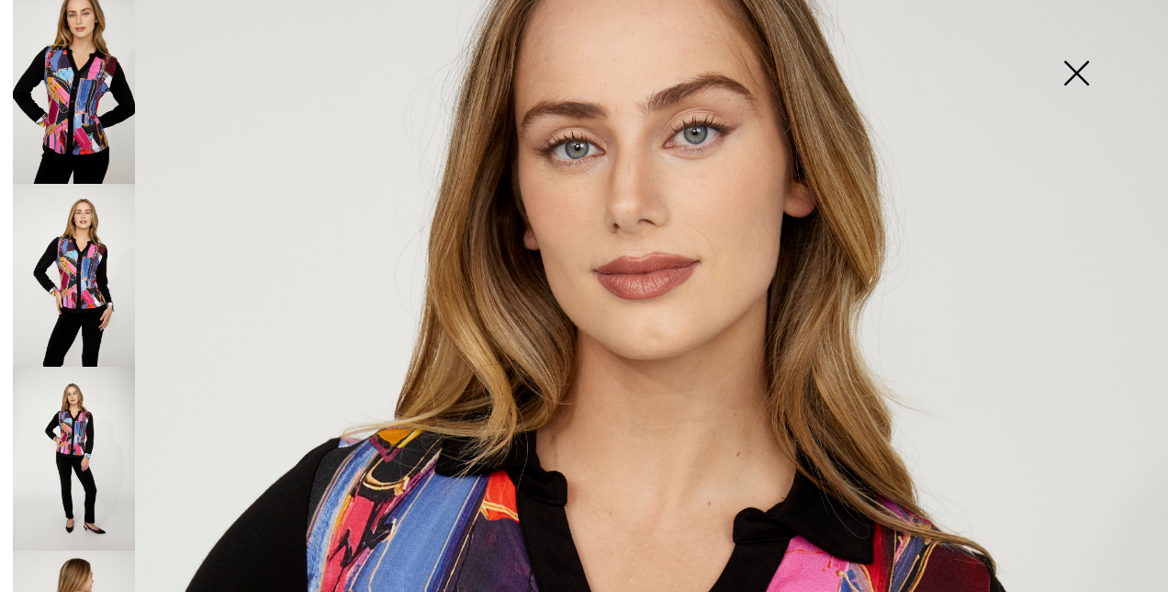
click at [1075, 85] on img at bounding box center [1077, 75] width 92 height 95
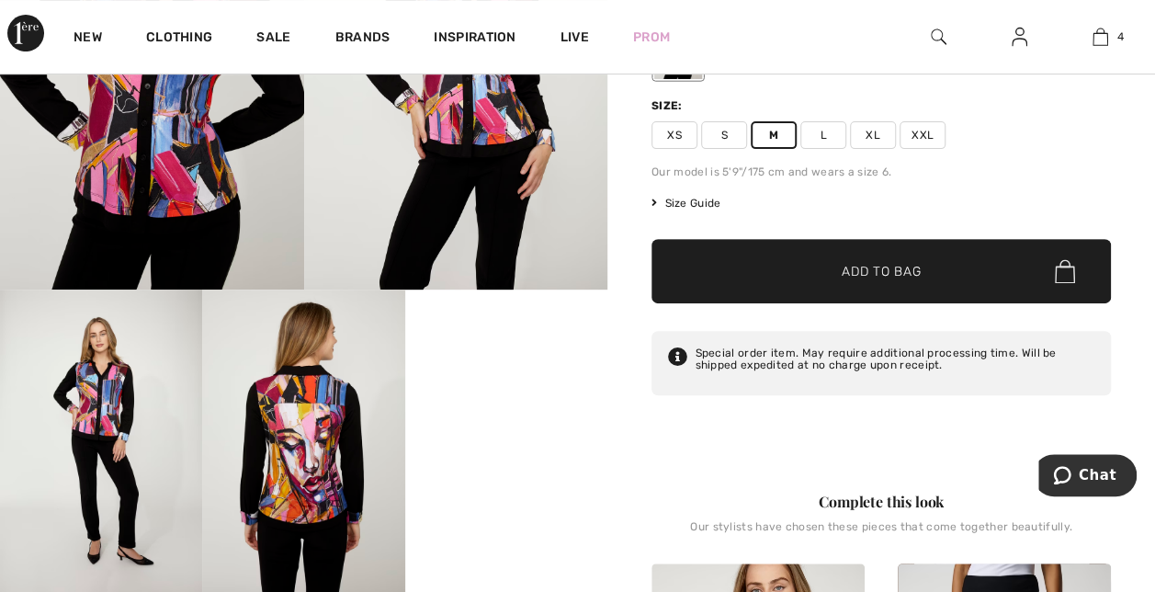
scroll to position [191, 0]
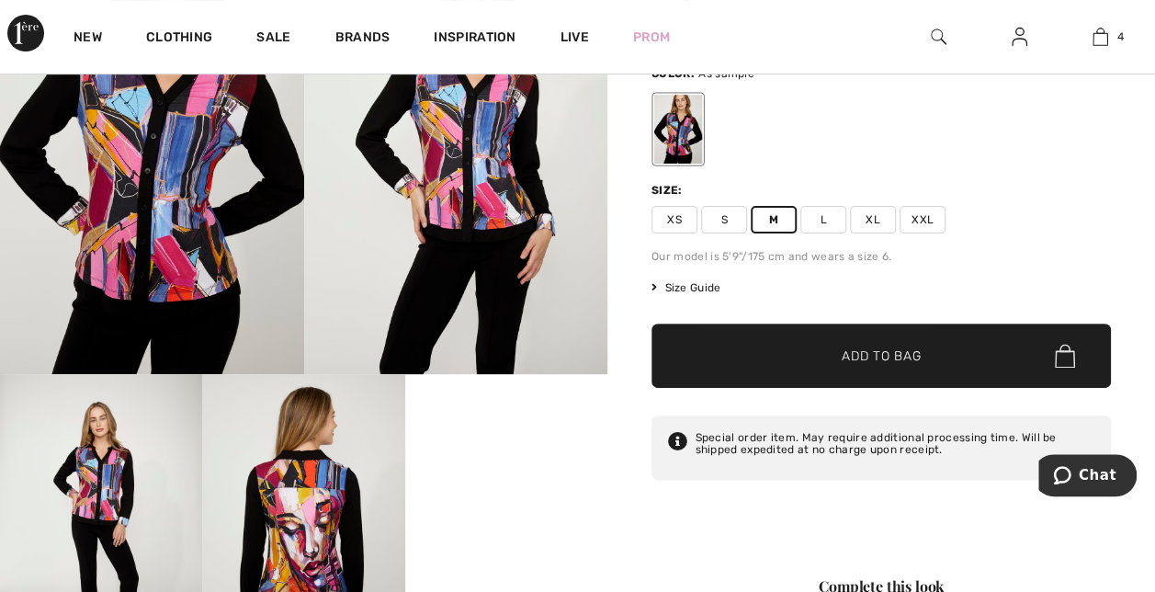
click at [690, 294] on span "Size Guide" at bounding box center [685, 287] width 69 height 17
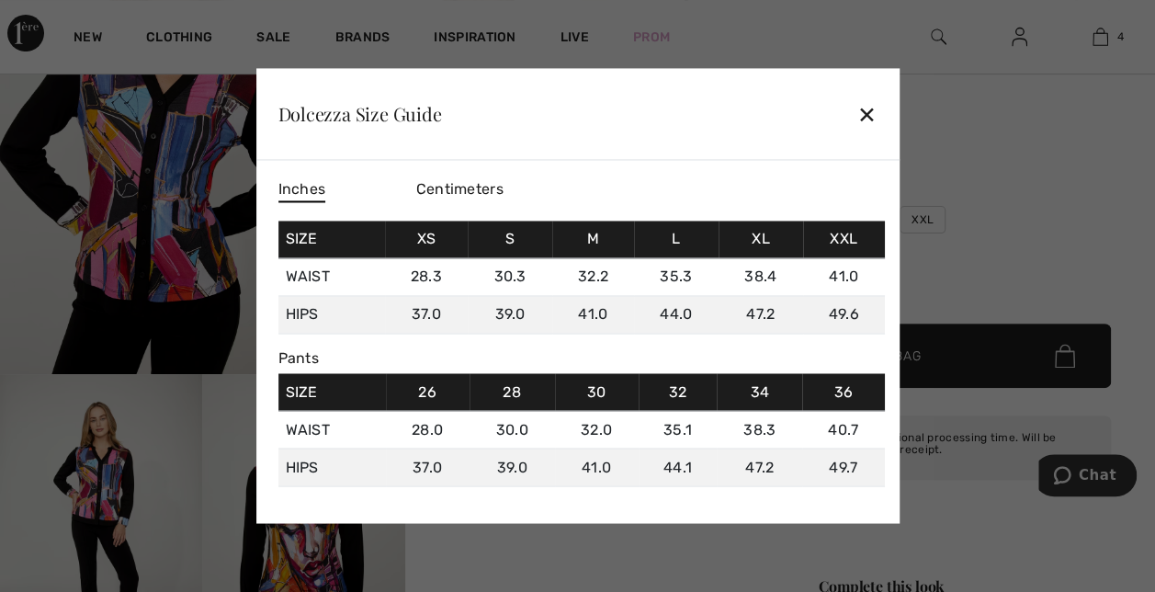
click at [483, 188] on span "Centimeters" at bounding box center [459, 188] width 87 height 17
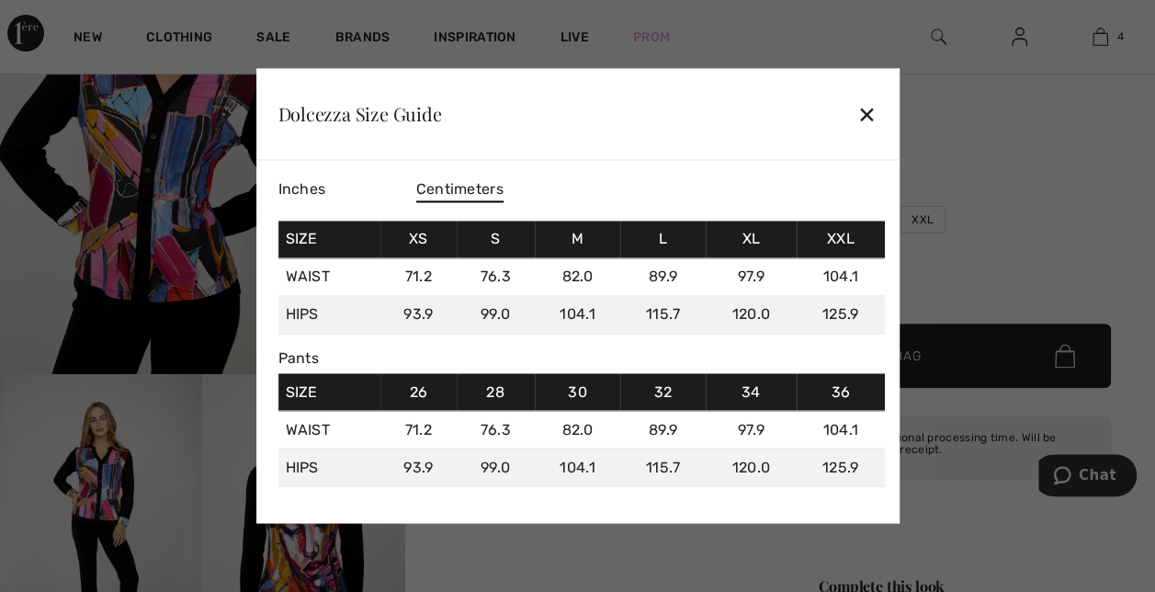
click at [869, 118] on div "✕" at bounding box center [866, 114] width 19 height 39
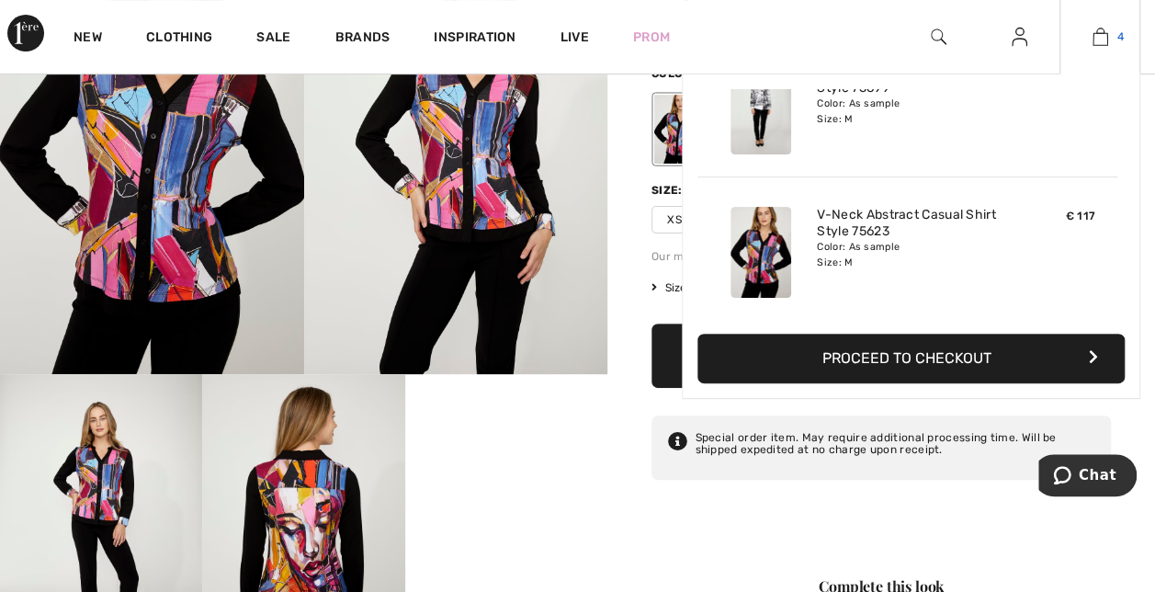
click at [1109, 40] on link "4" at bounding box center [1099, 37] width 79 height 22
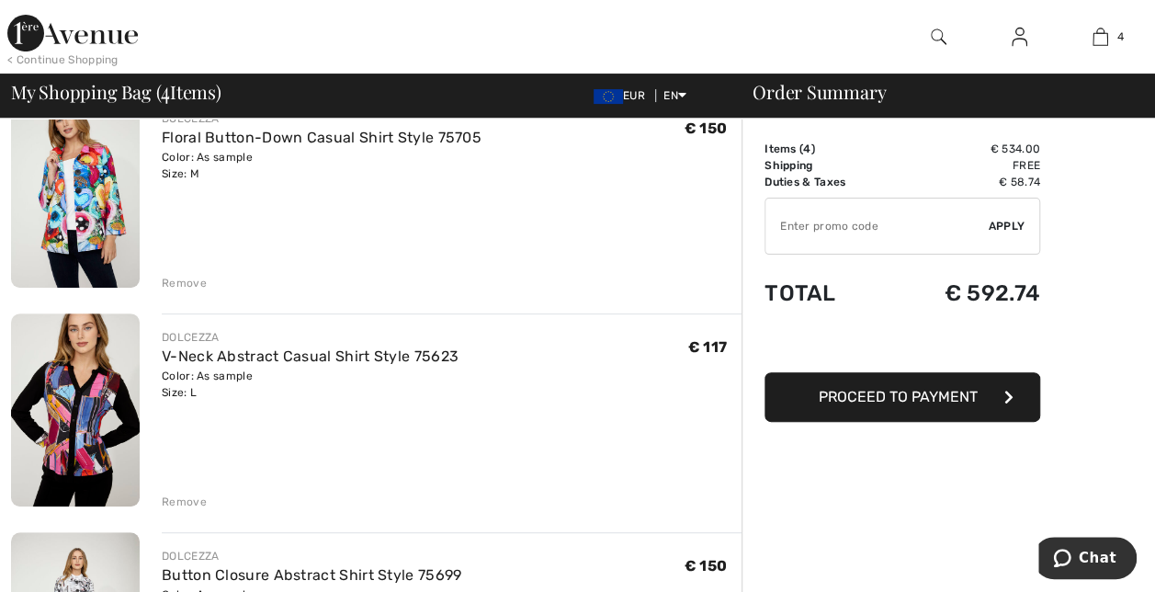
scroll to position [176, 0]
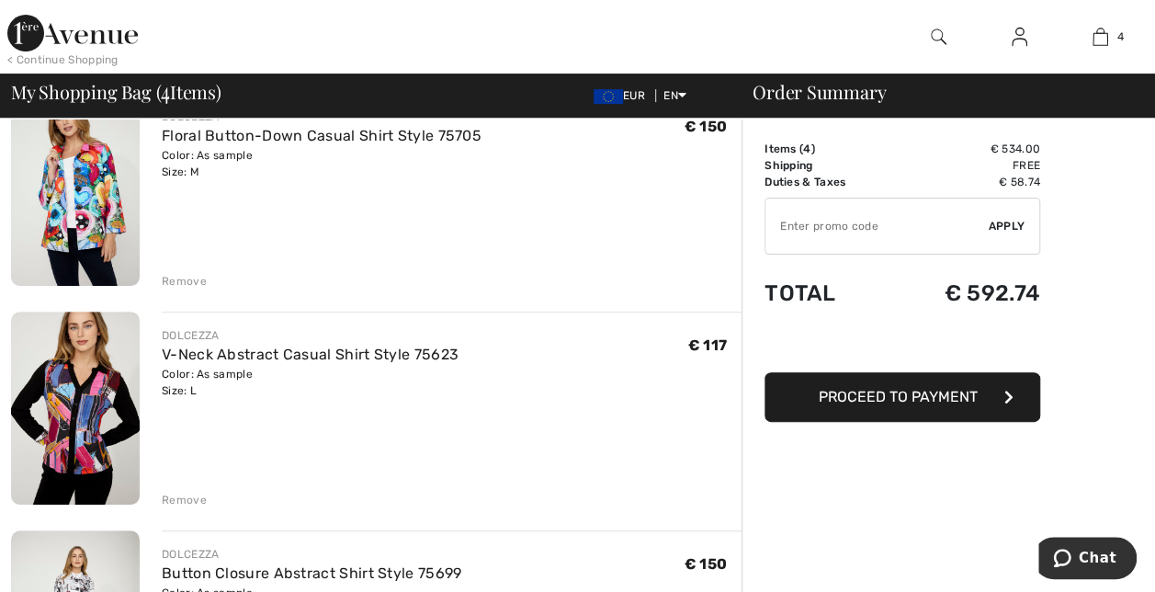
click at [195, 502] on div "Remove" at bounding box center [184, 499] width 45 height 17
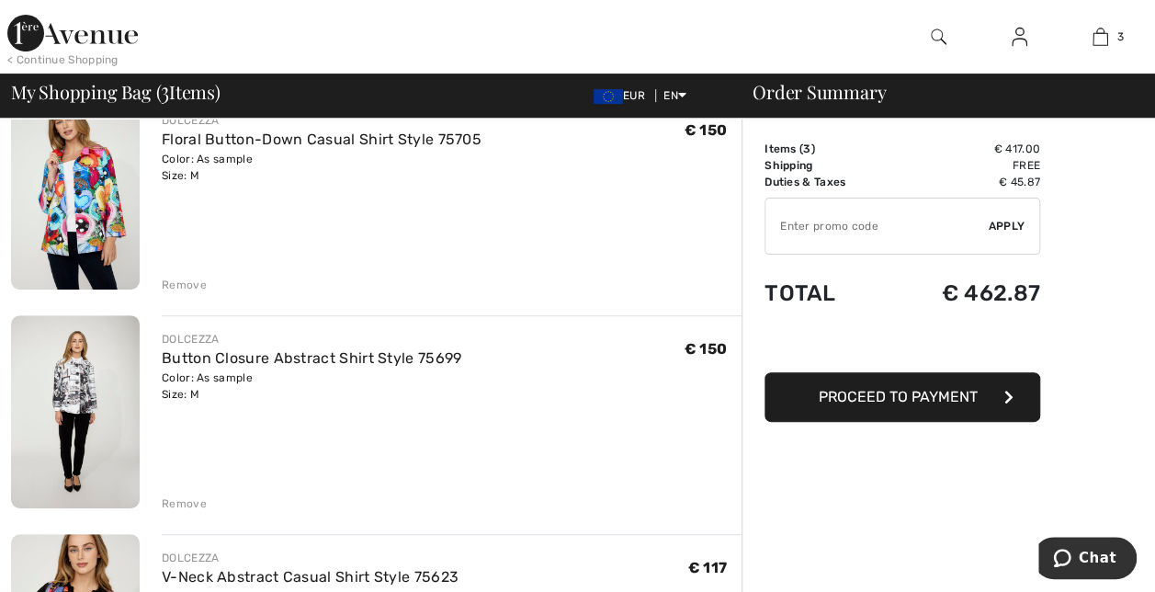
scroll to position [175, 0]
click at [85, 208] on img at bounding box center [75, 191] width 129 height 193
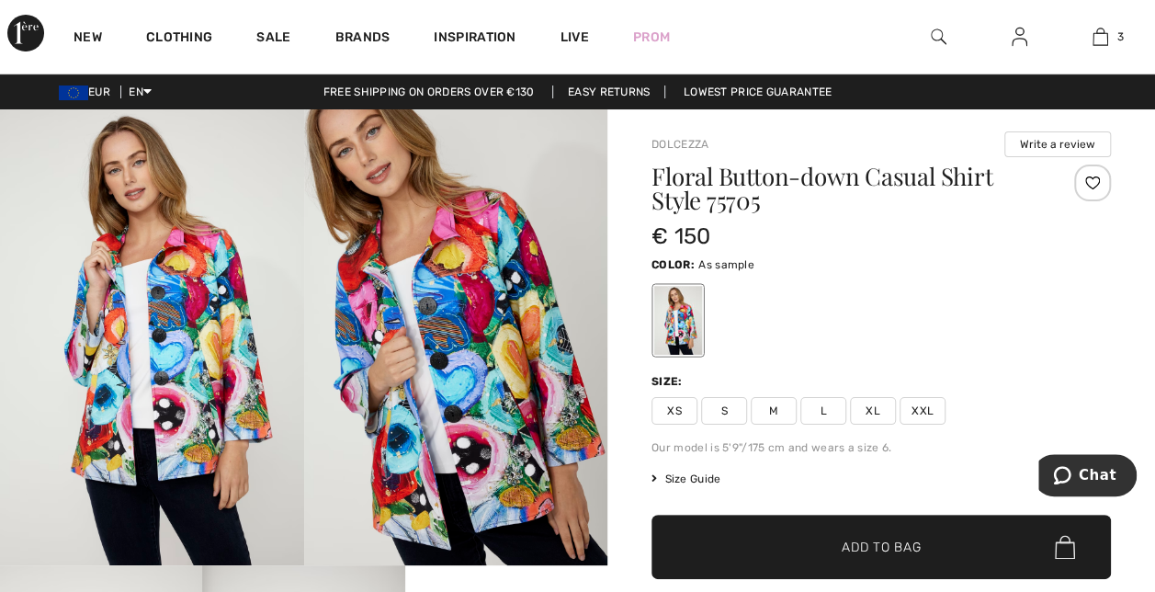
click at [463, 313] on img at bounding box center [456, 337] width 304 height 456
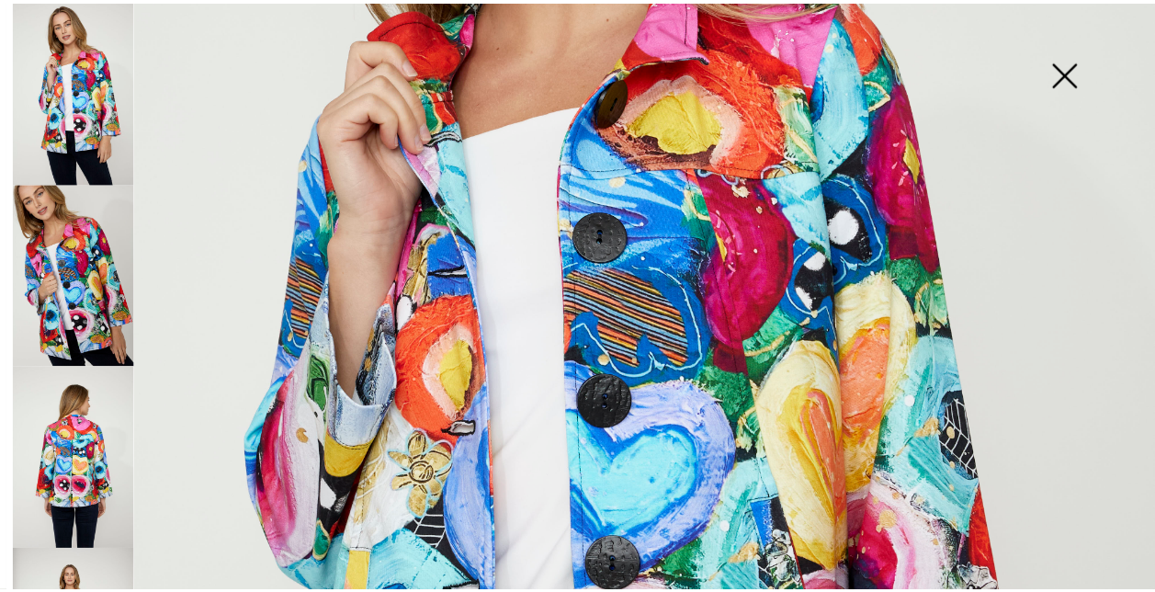
scroll to position [305, 0]
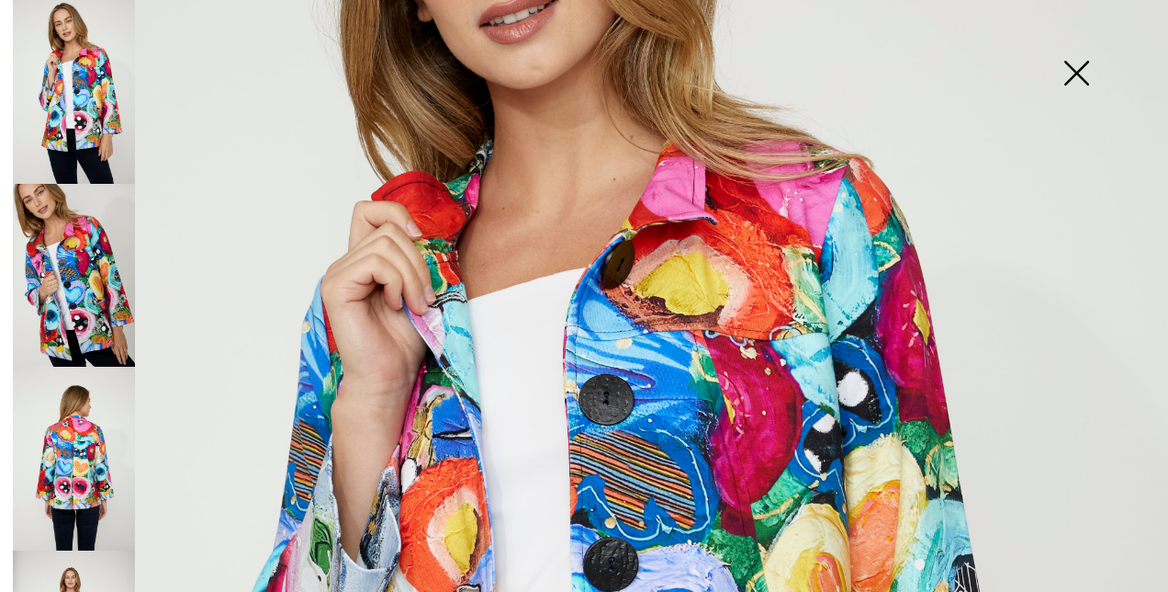
click at [1084, 79] on img at bounding box center [1077, 75] width 92 height 95
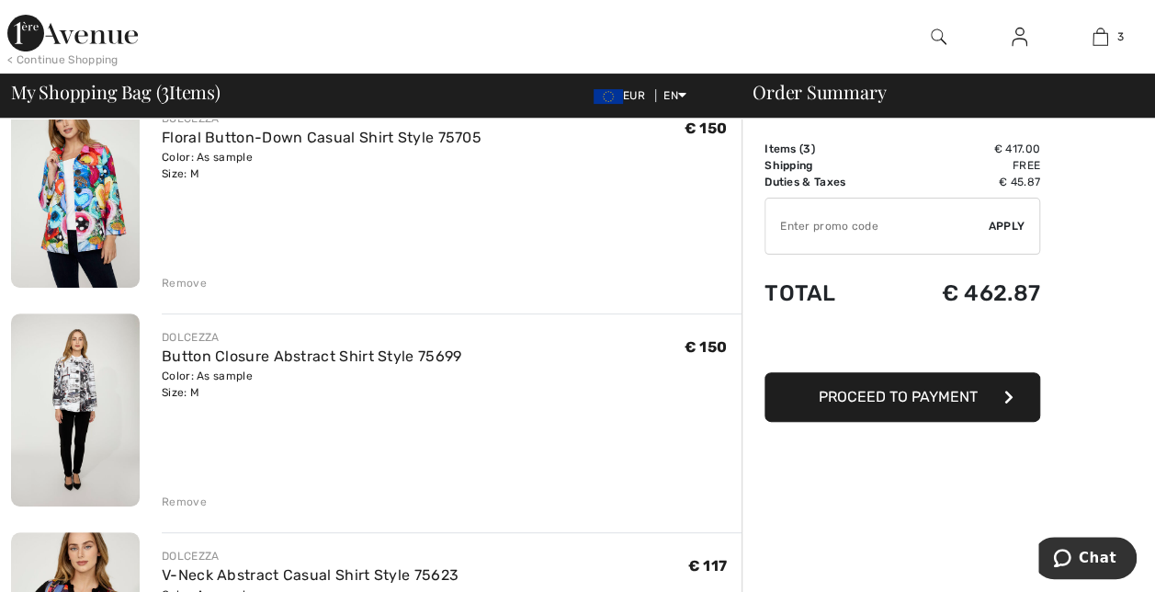
click at [79, 398] on img at bounding box center [75, 409] width 129 height 193
